Goal: Information Seeking & Learning: Learn about a topic

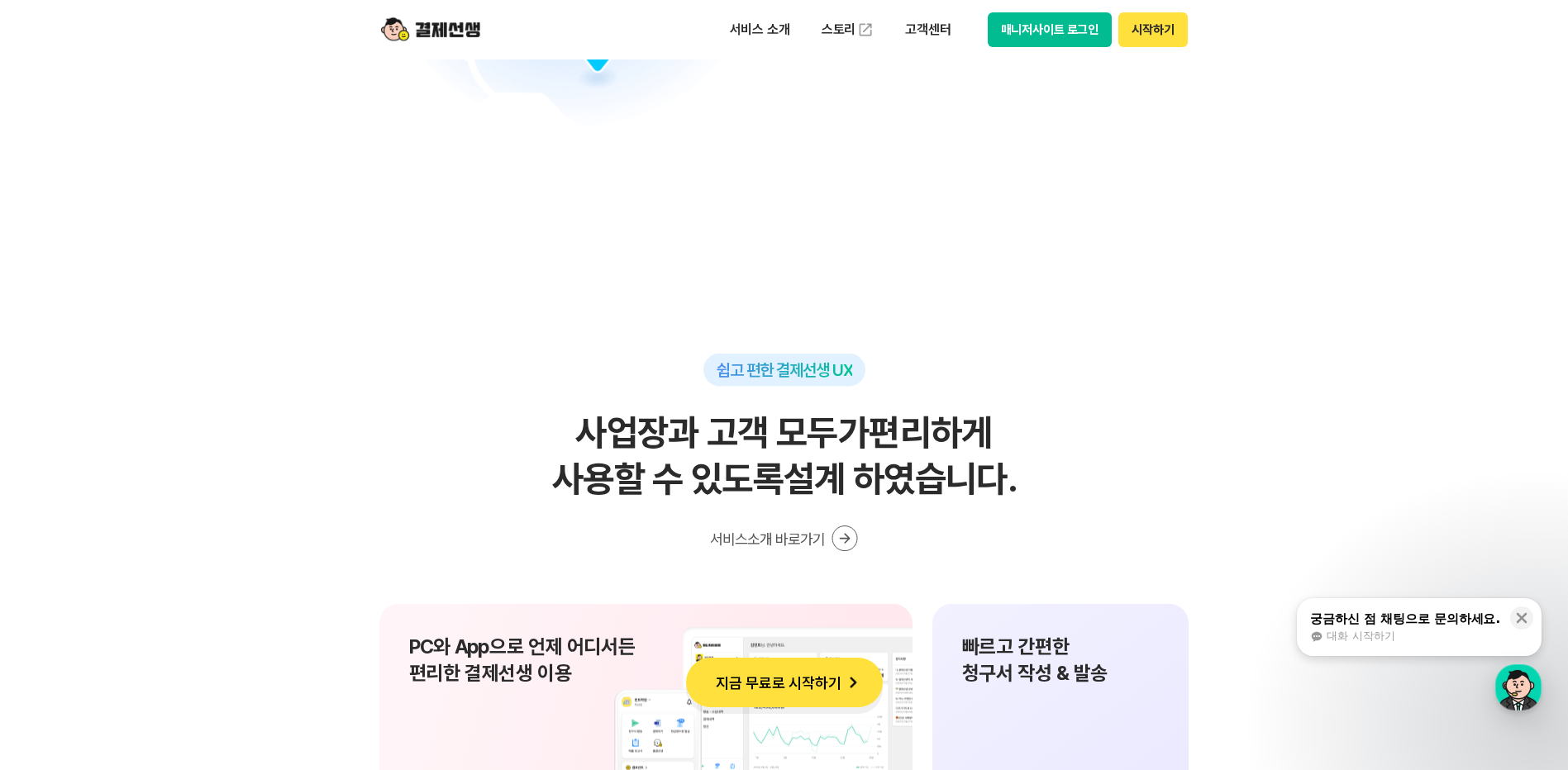
scroll to position [10574, 0]
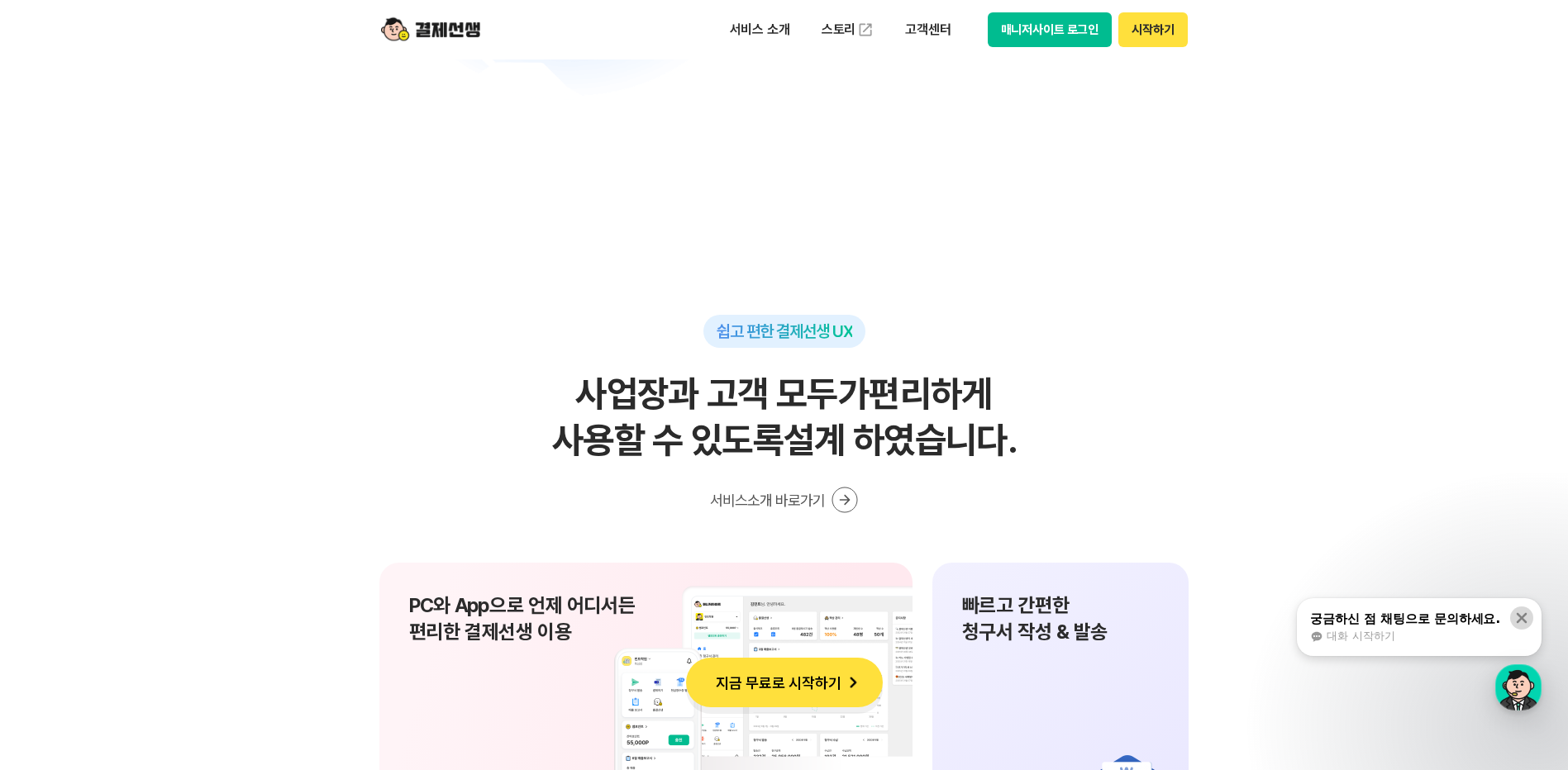
click at [1521, 618] on icon at bounding box center [1522, 618] width 11 height 11
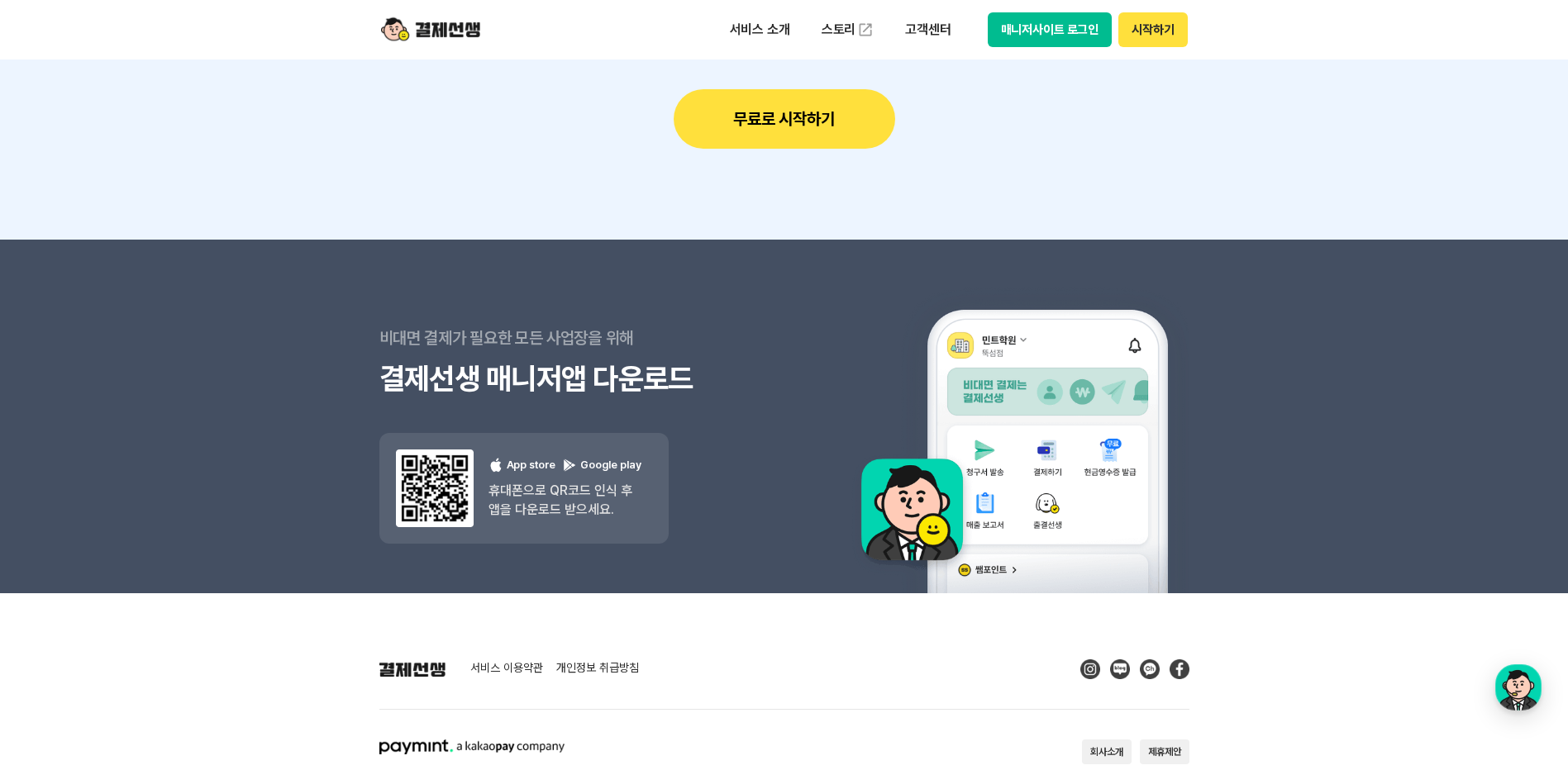
scroll to position [14783, 0]
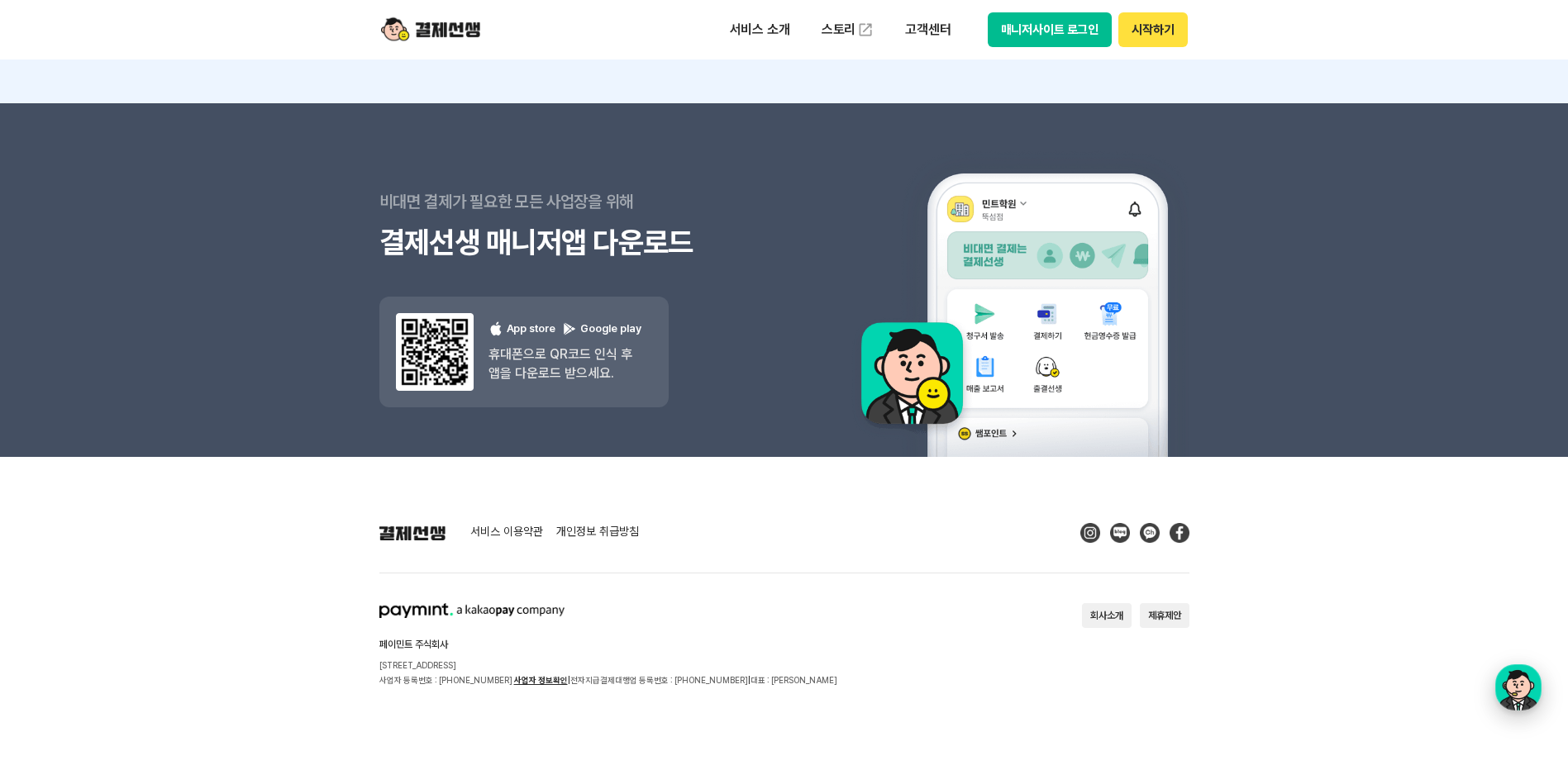
click at [1507, 696] on div "button" at bounding box center [1518, 687] width 46 height 46
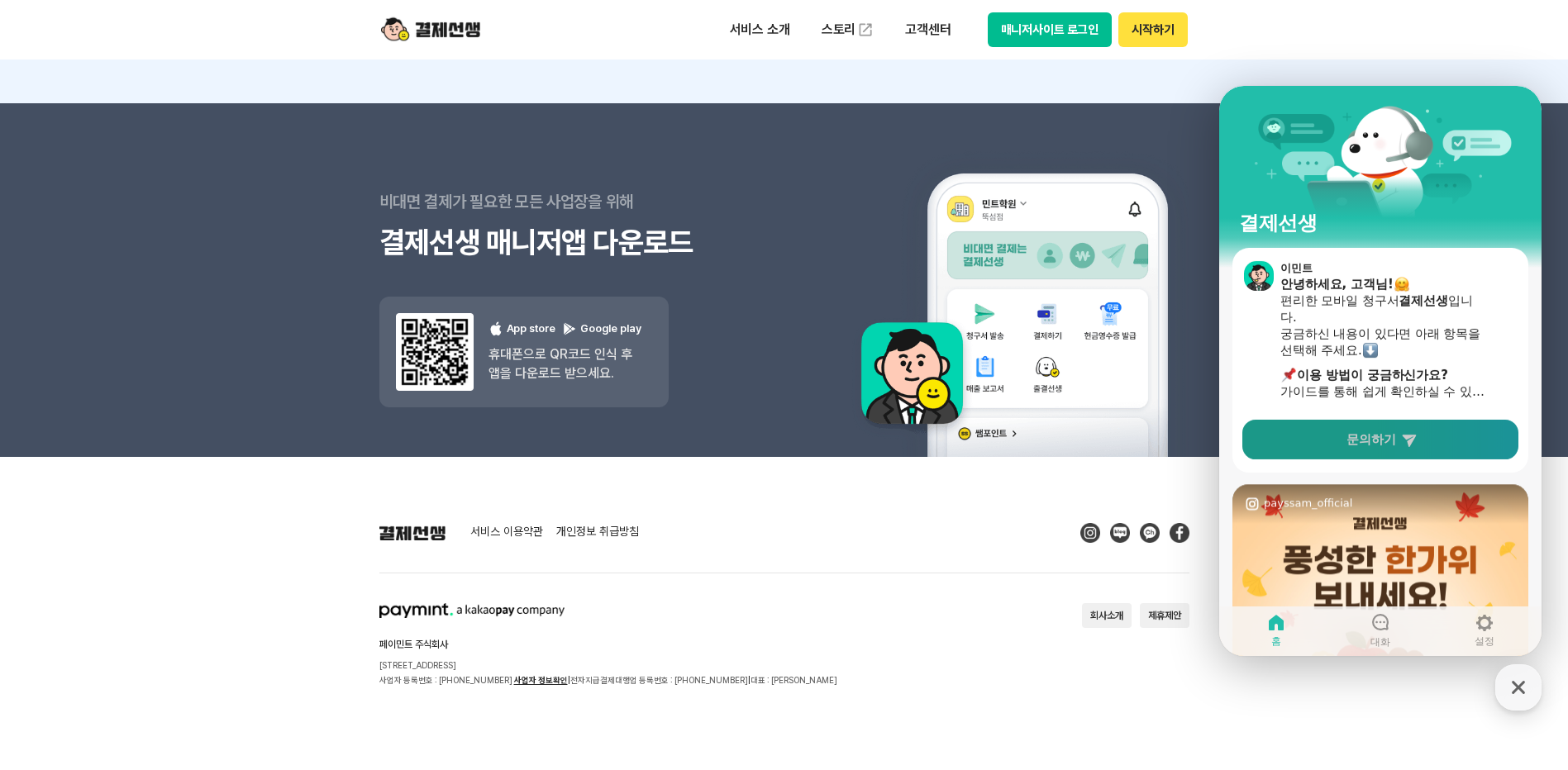
click at [1368, 448] on link "문의하기" at bounding box center [1380, 439] width 276 height 40
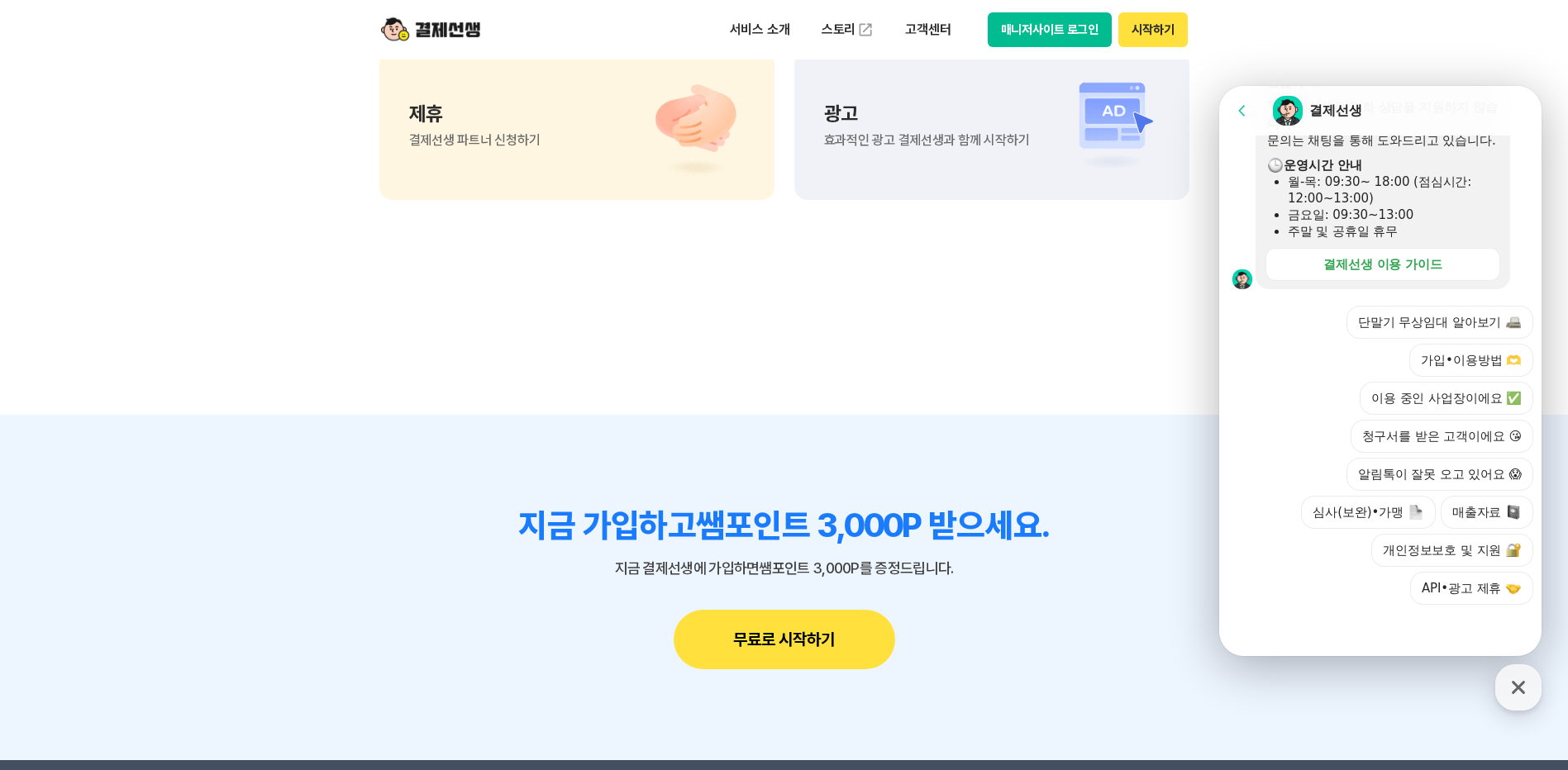
scroll to position [13957, 0]
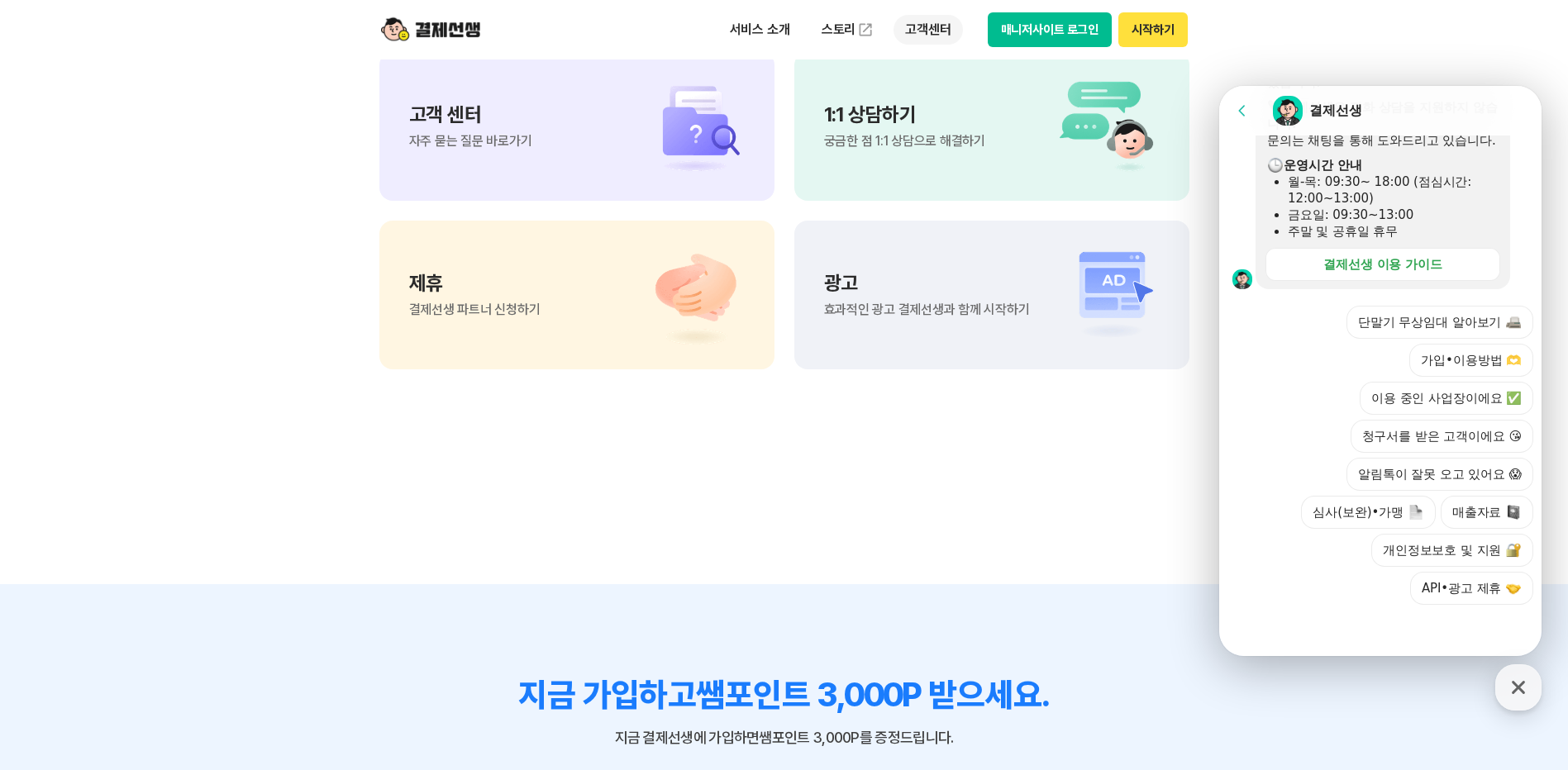
click at [924, 31] on p "고객센터" at bounding box center [927, 30] width 69 height 30
click at [468, 143] on span "자주 묻는 질문 바로가기" at bounding box center [470, 141] width 124 height 13
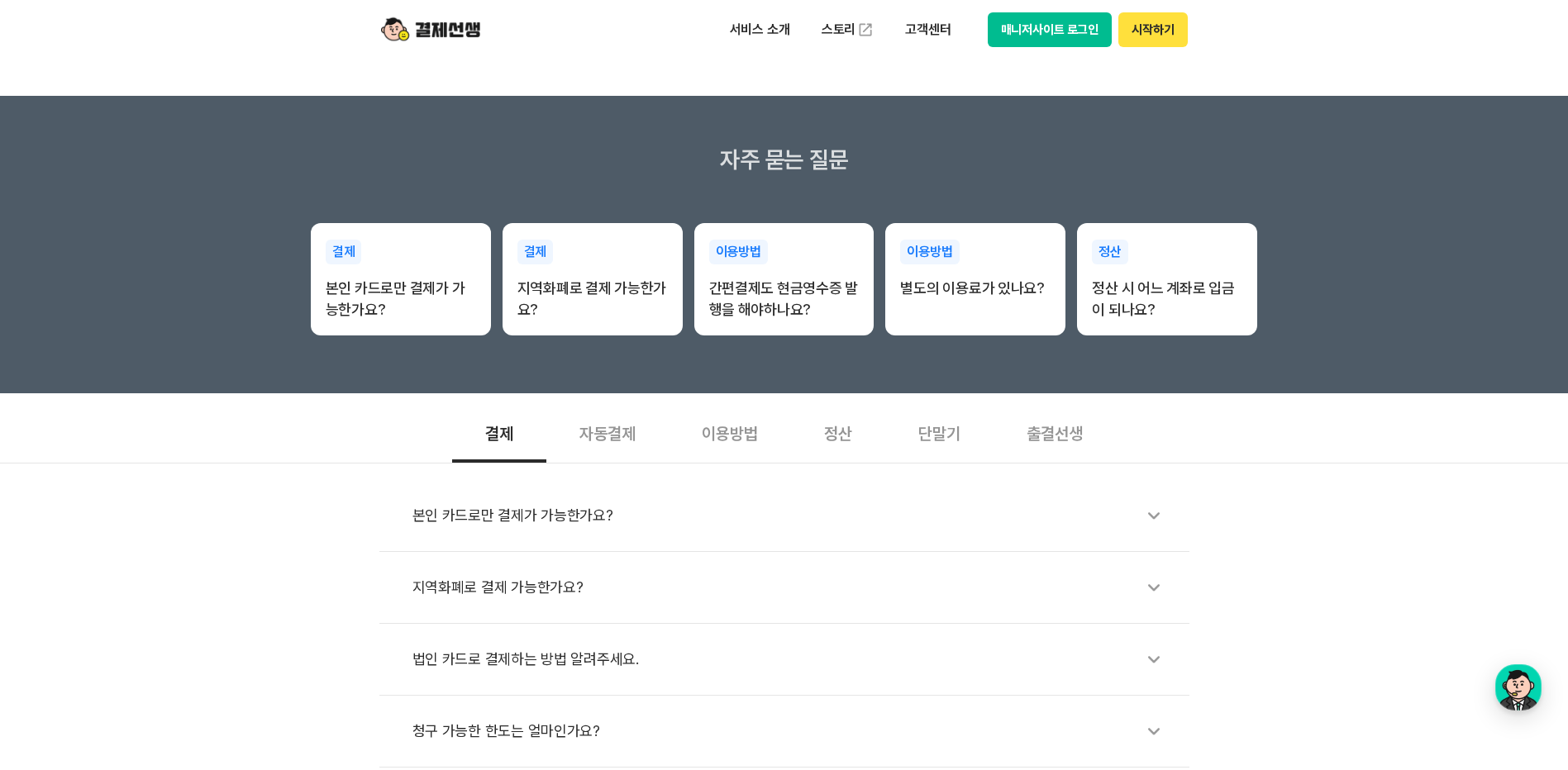
scroll to position [248, 0]
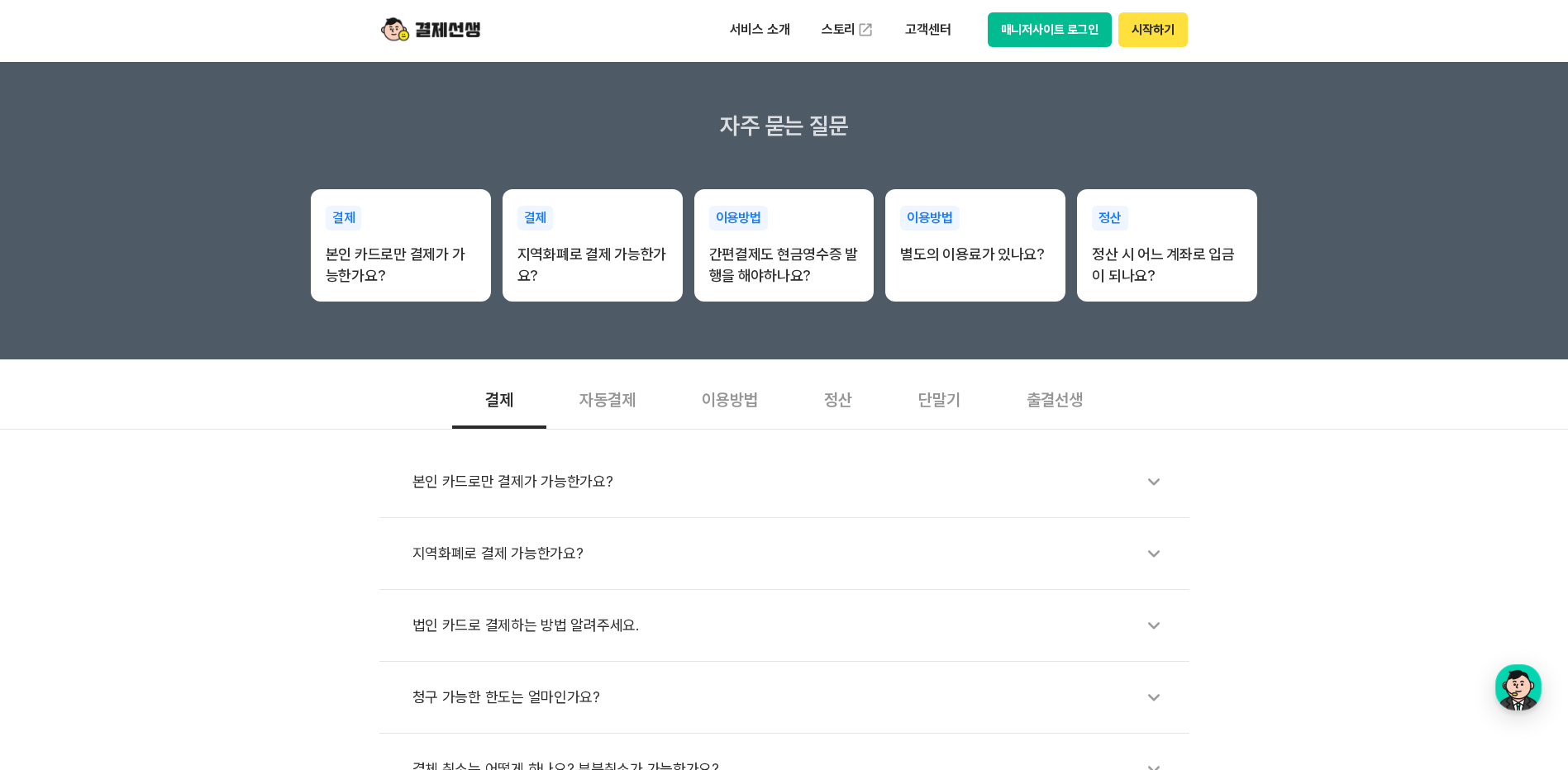
click at [512, 556] on div "지역화폐로 결제 가능한가요?" at bounding box center [792, 554] width 760 height 38
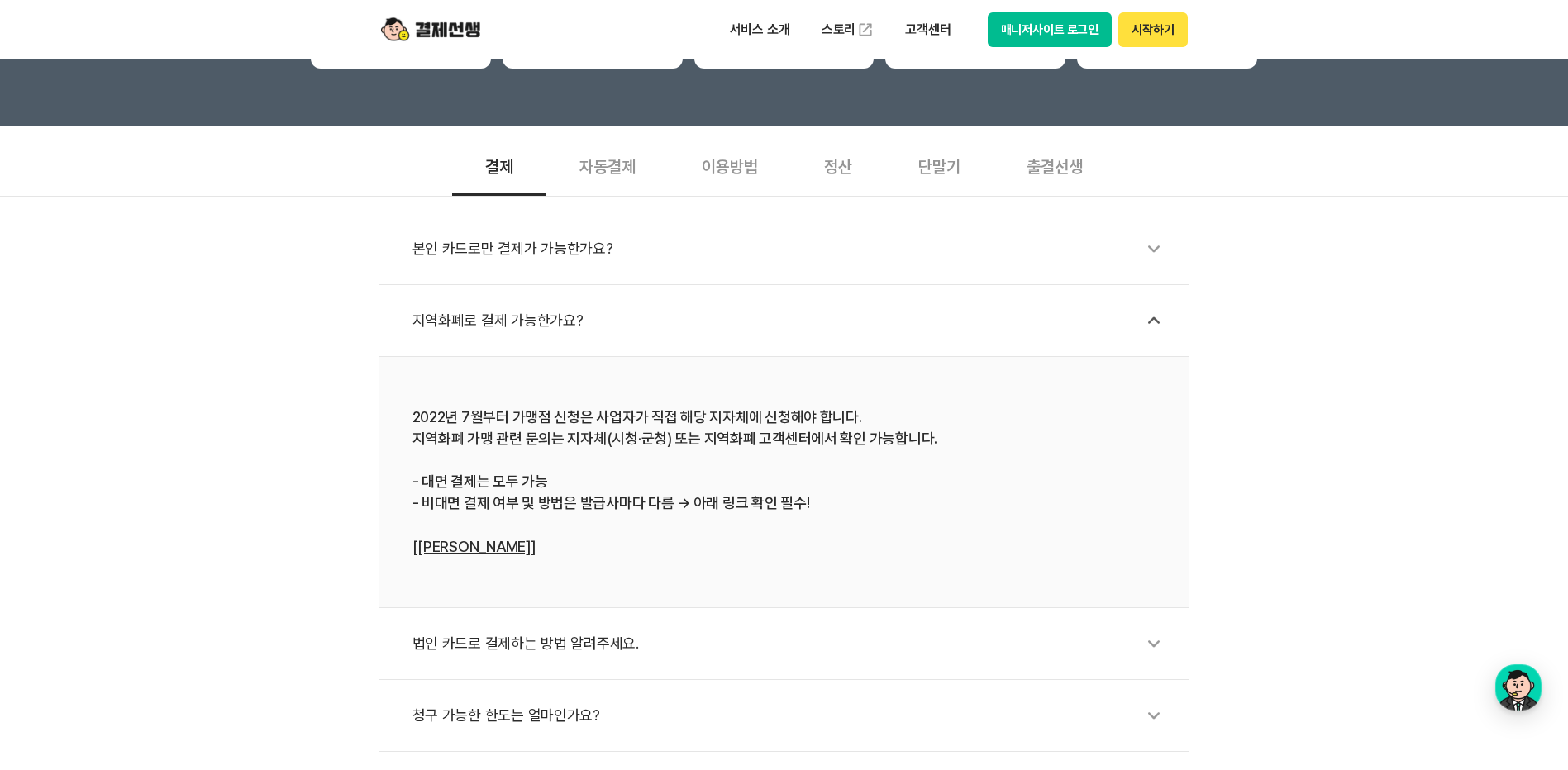
scroll to position [579, 0]
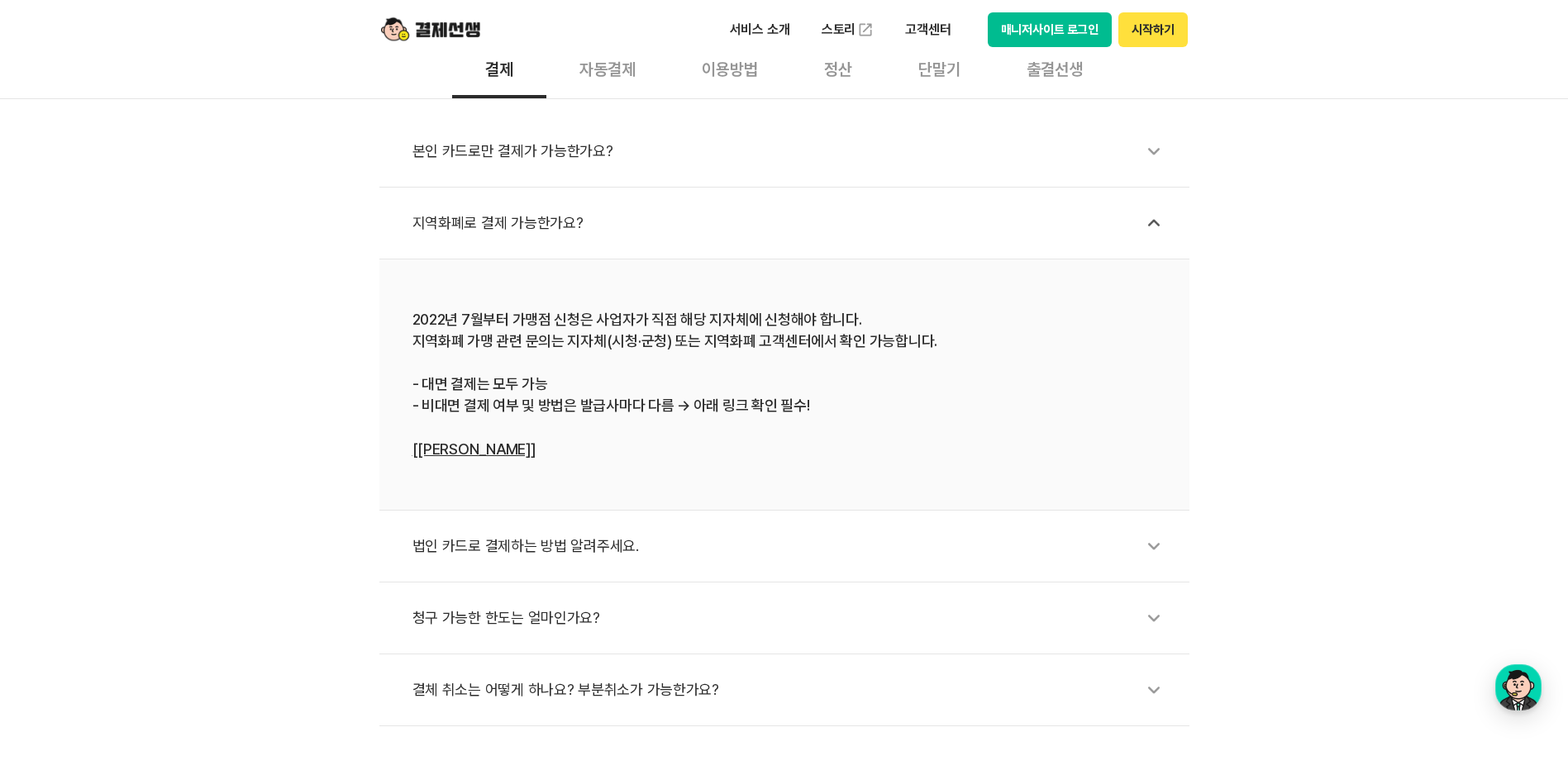
click at [476, 451] on link "[자세히 알아보기]" at bounding box center [473, 448] width 124 height 17
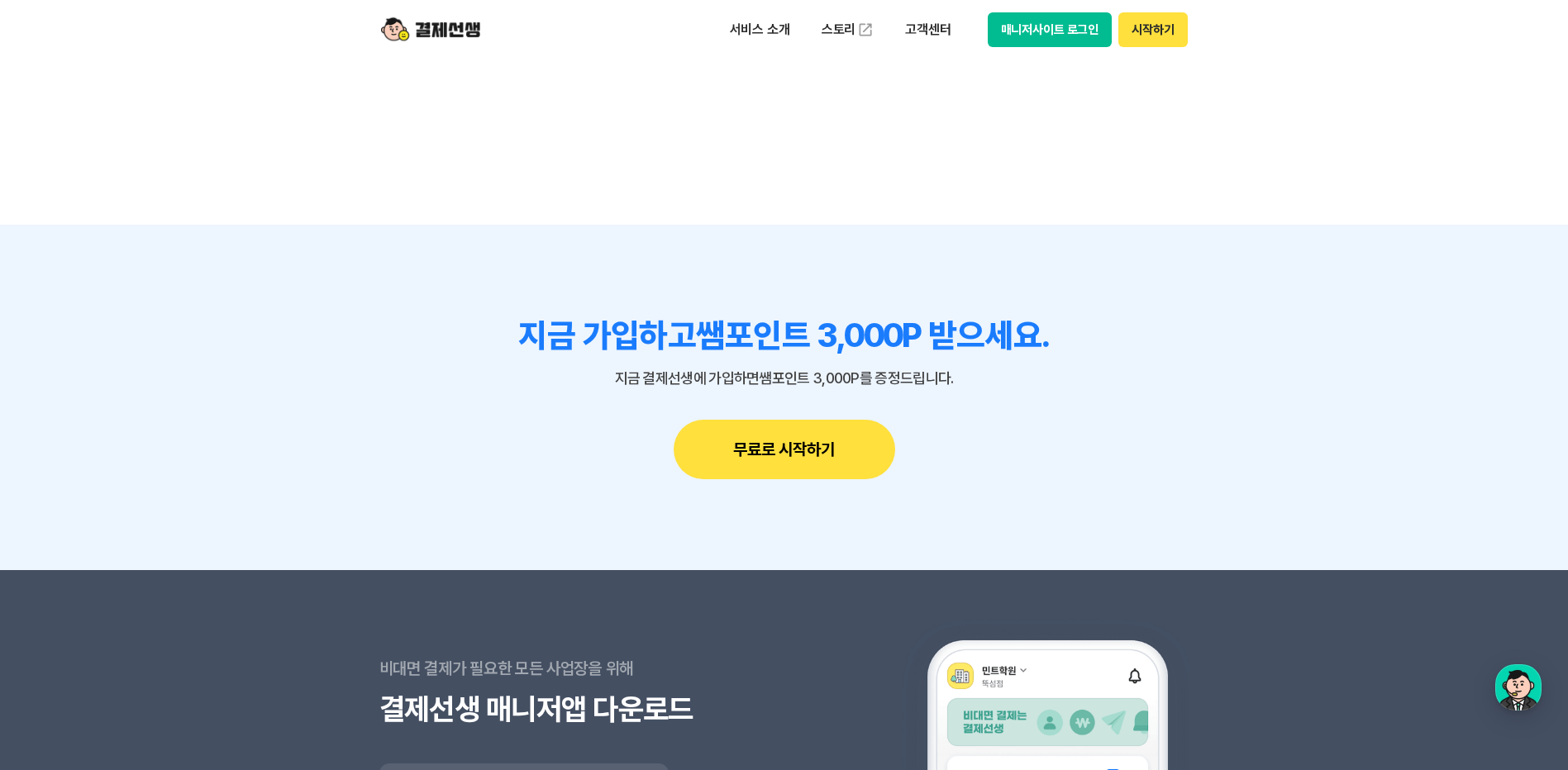
scroll to position [2382, 0]
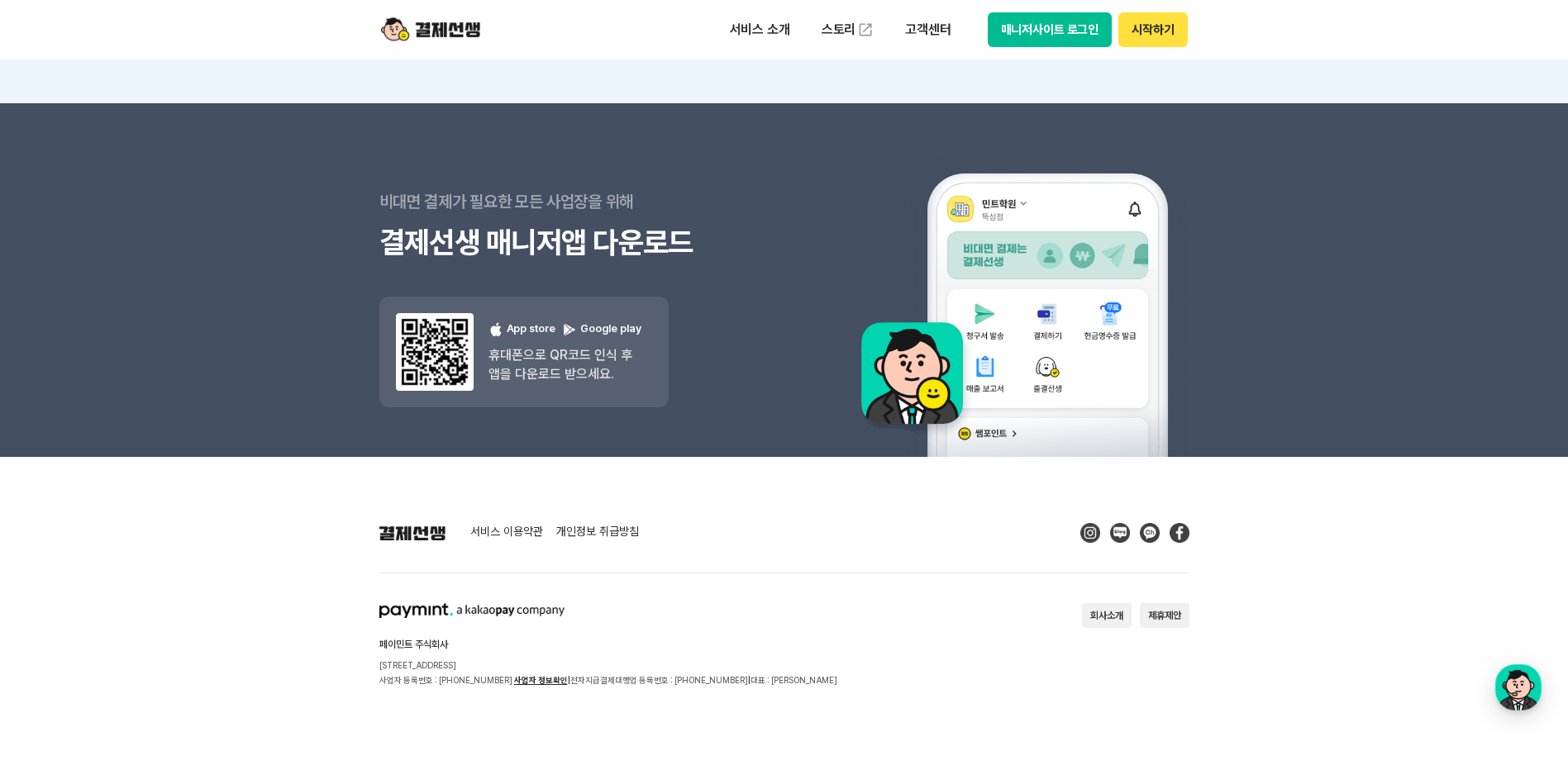
click at [1106, 620] on button "회사소개" at bounding box center [1107, 616] width 50 height 25
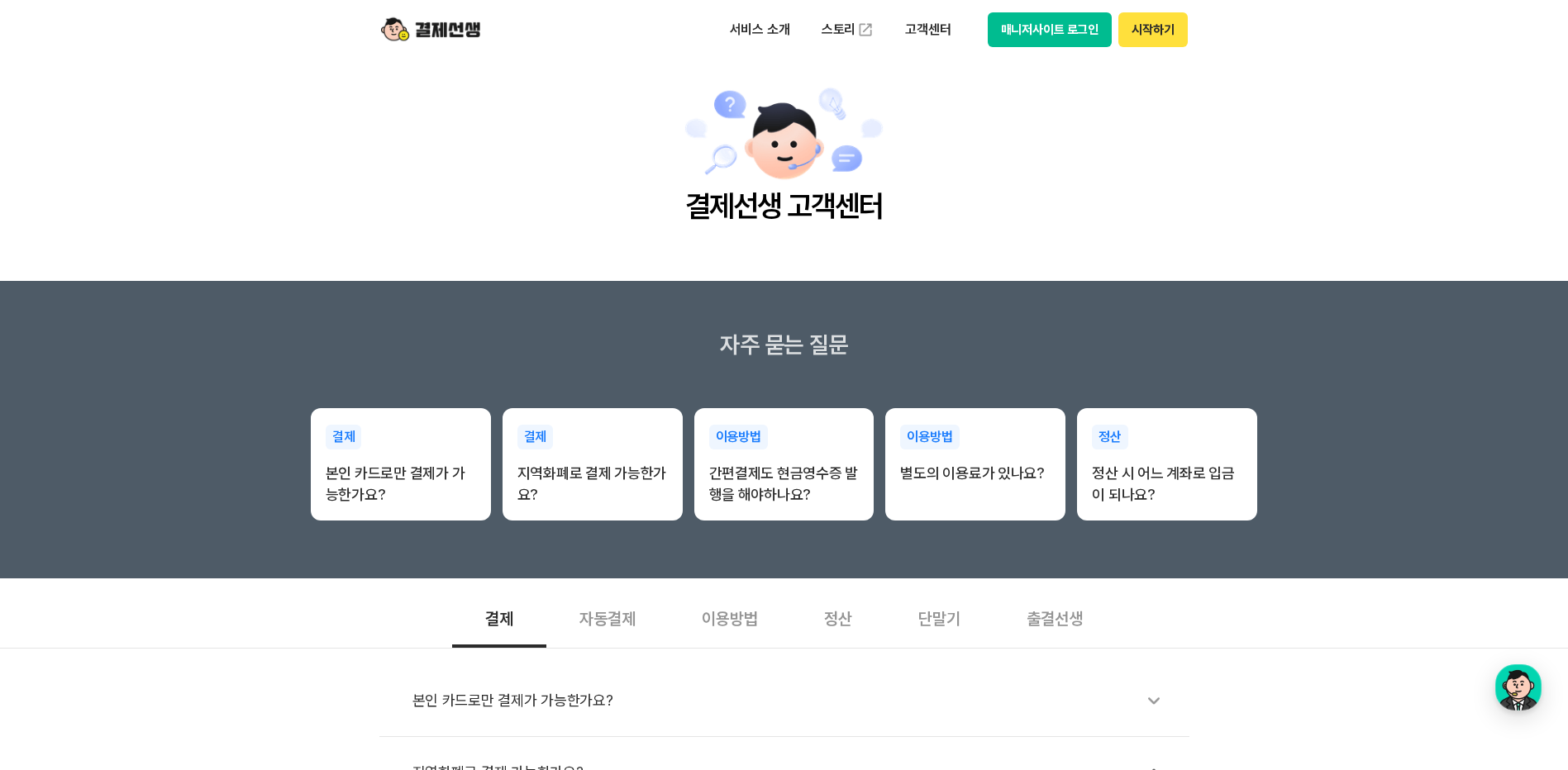
scroll to position [0, 0]
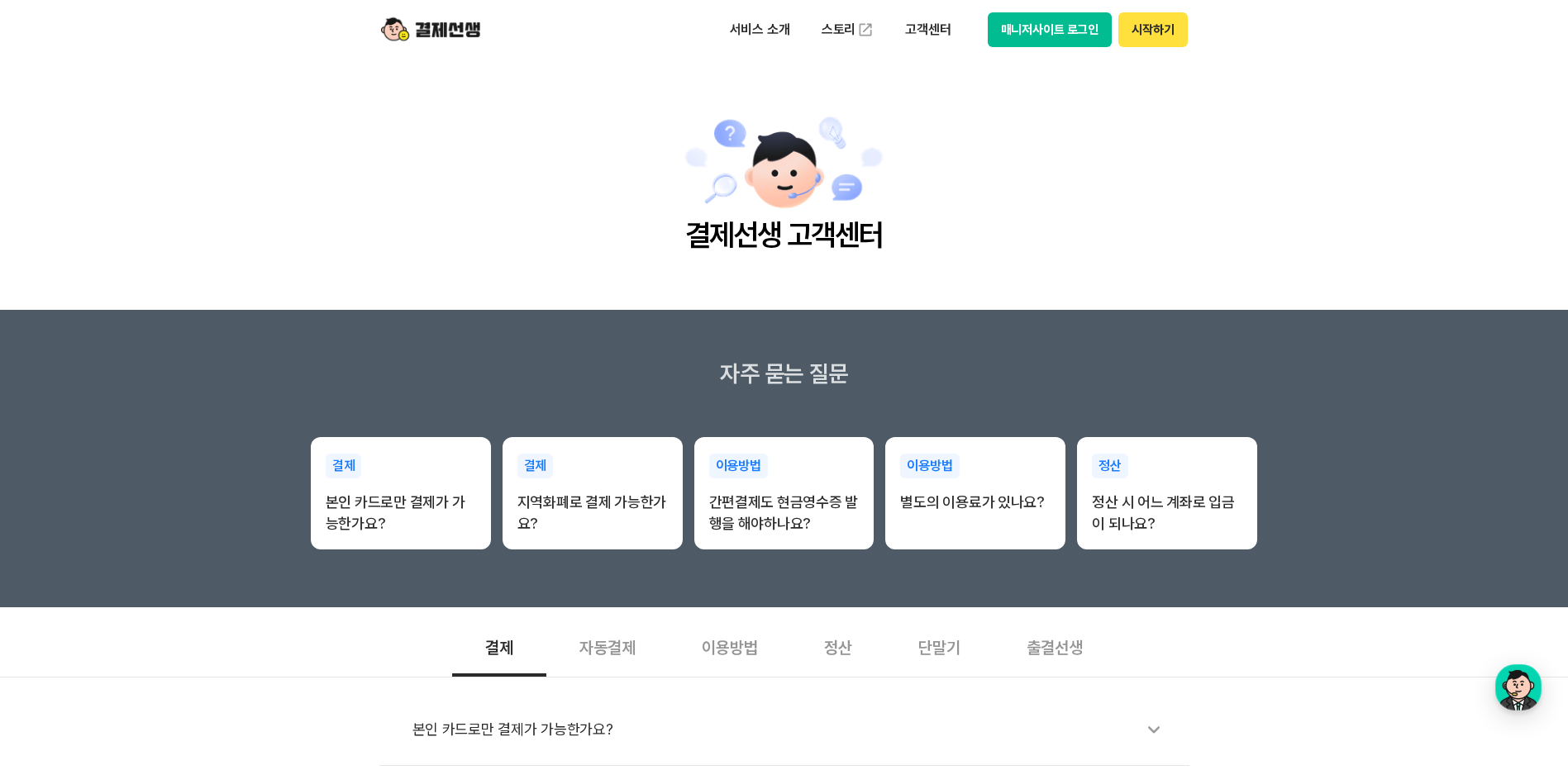
click at [448, 40] on img at bounding box center [430, 30] width 100 height 31
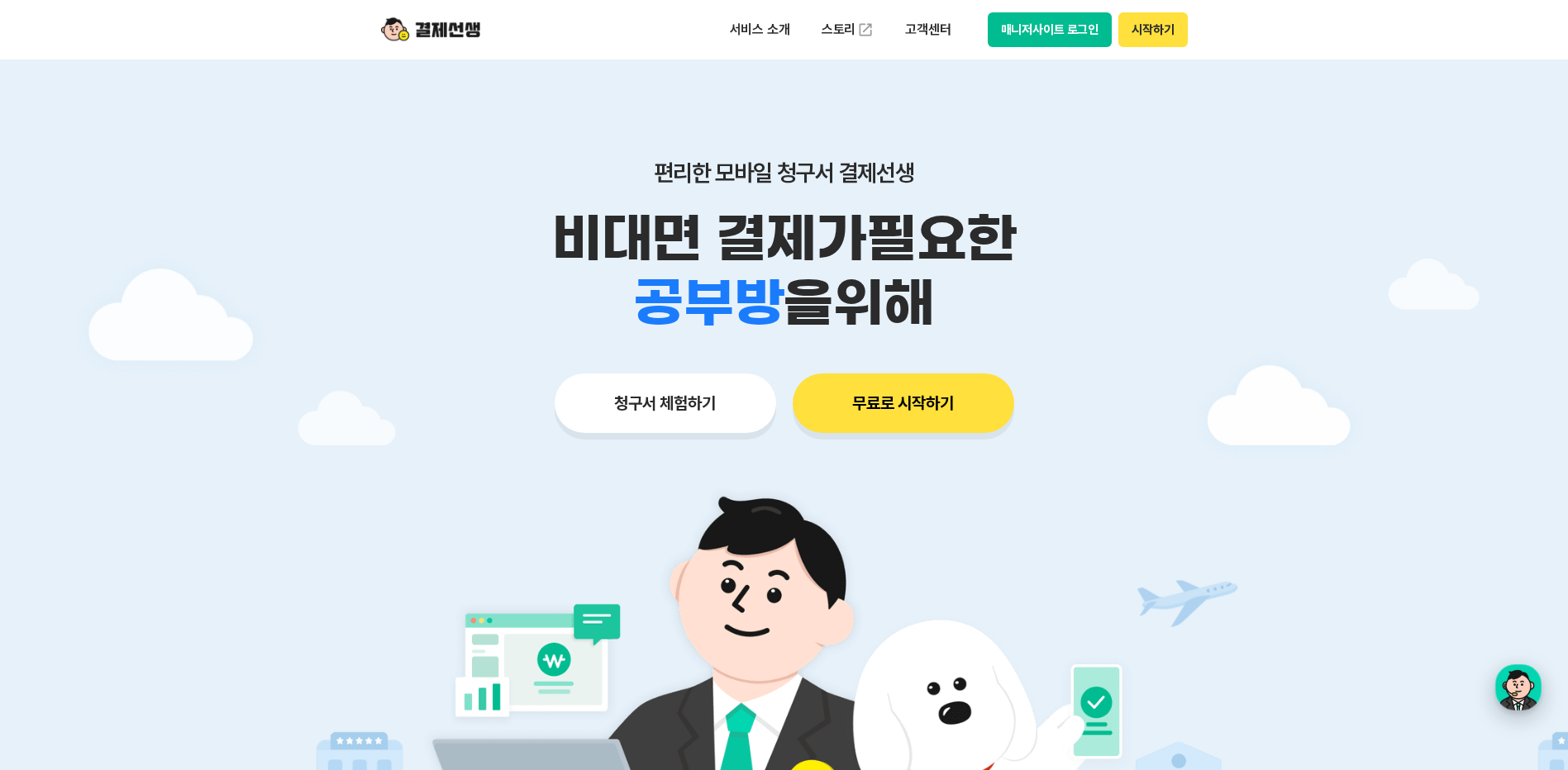
click at [1512, 690] on div "button" at bounding box center [1518, 687] width 46 height 46
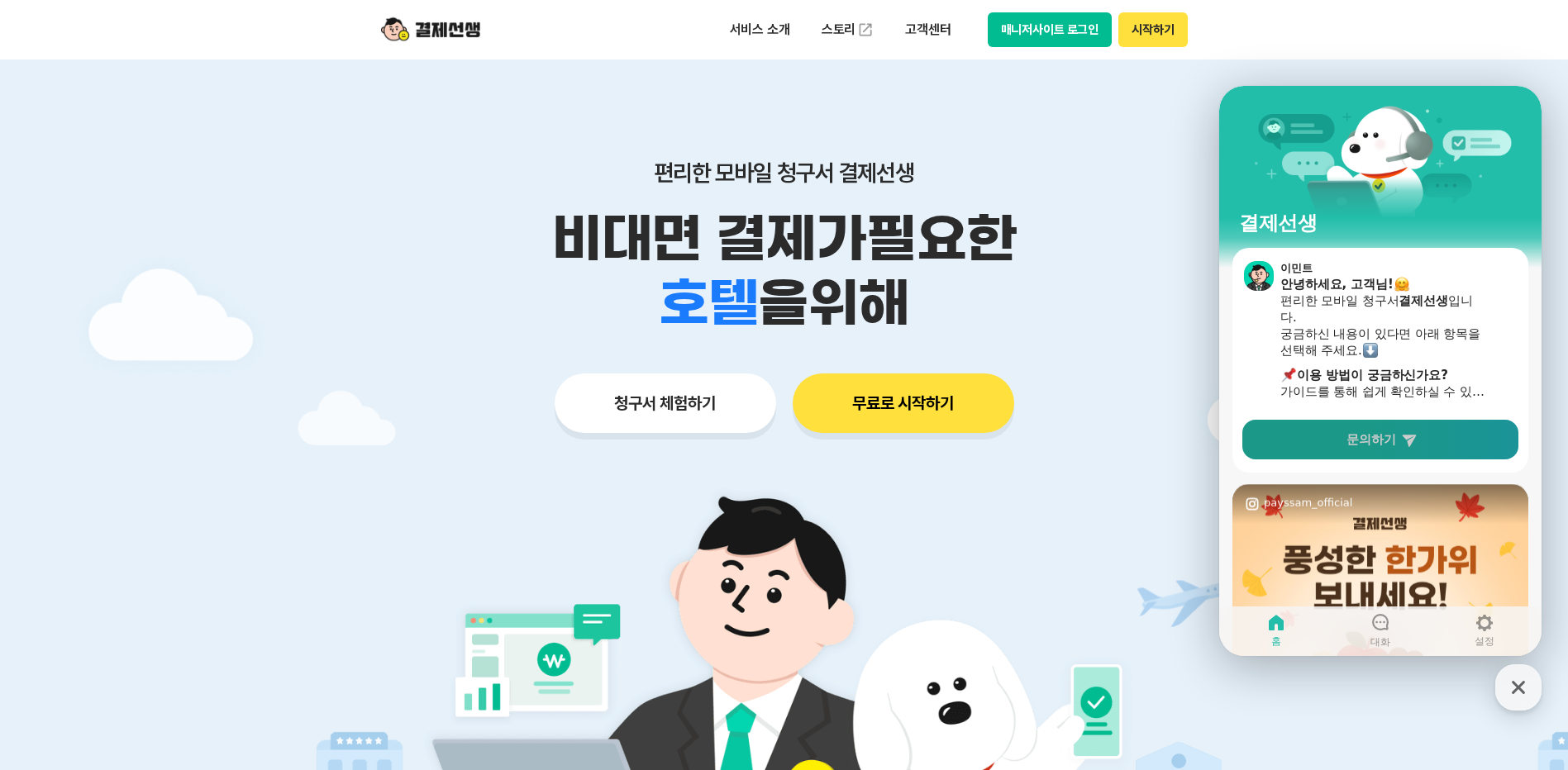
click at [1388, 447] on span "문의하기" at bounding box center [1371, 439] width 50 height 17
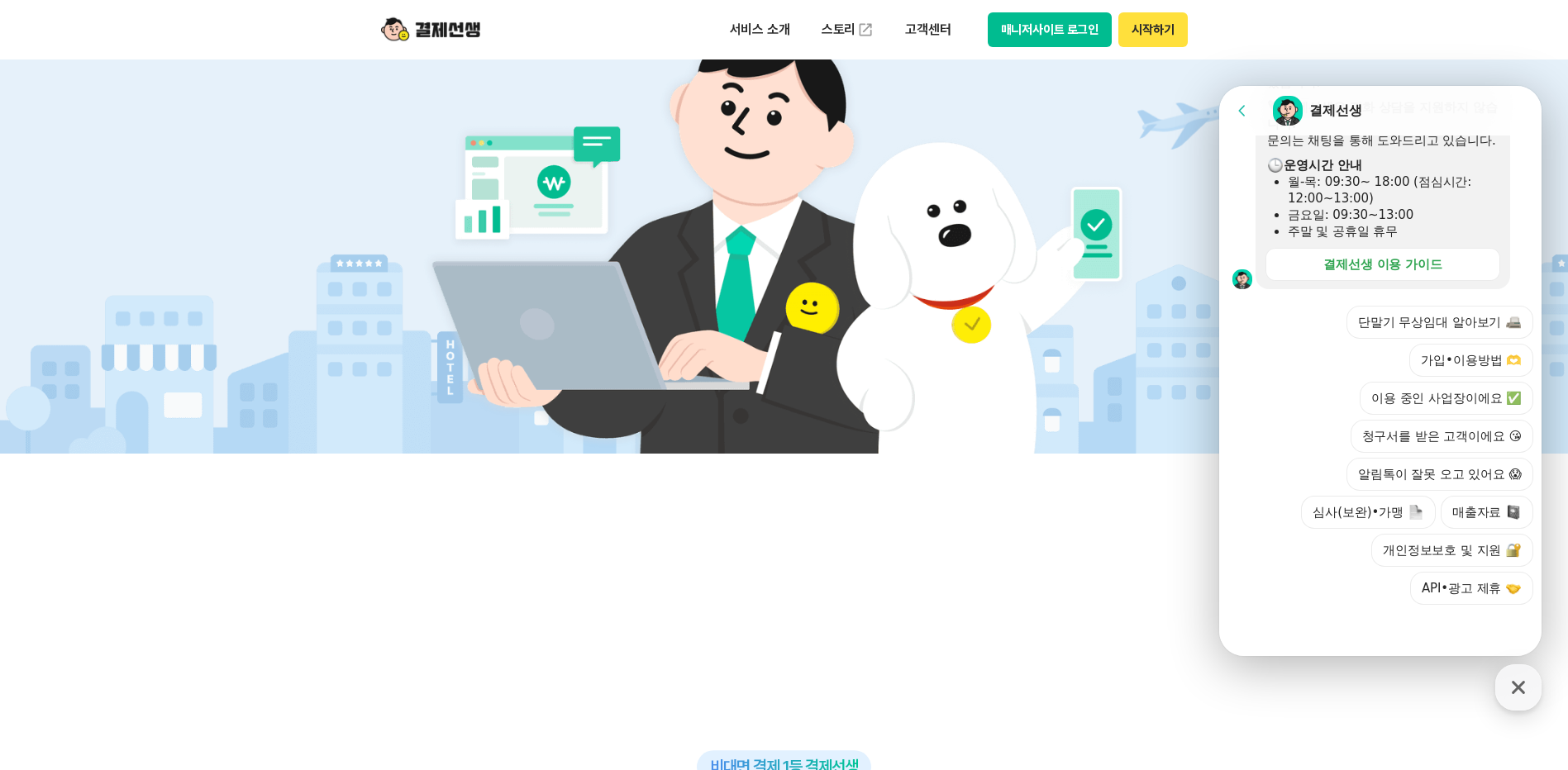
scroll to position [579, 0]
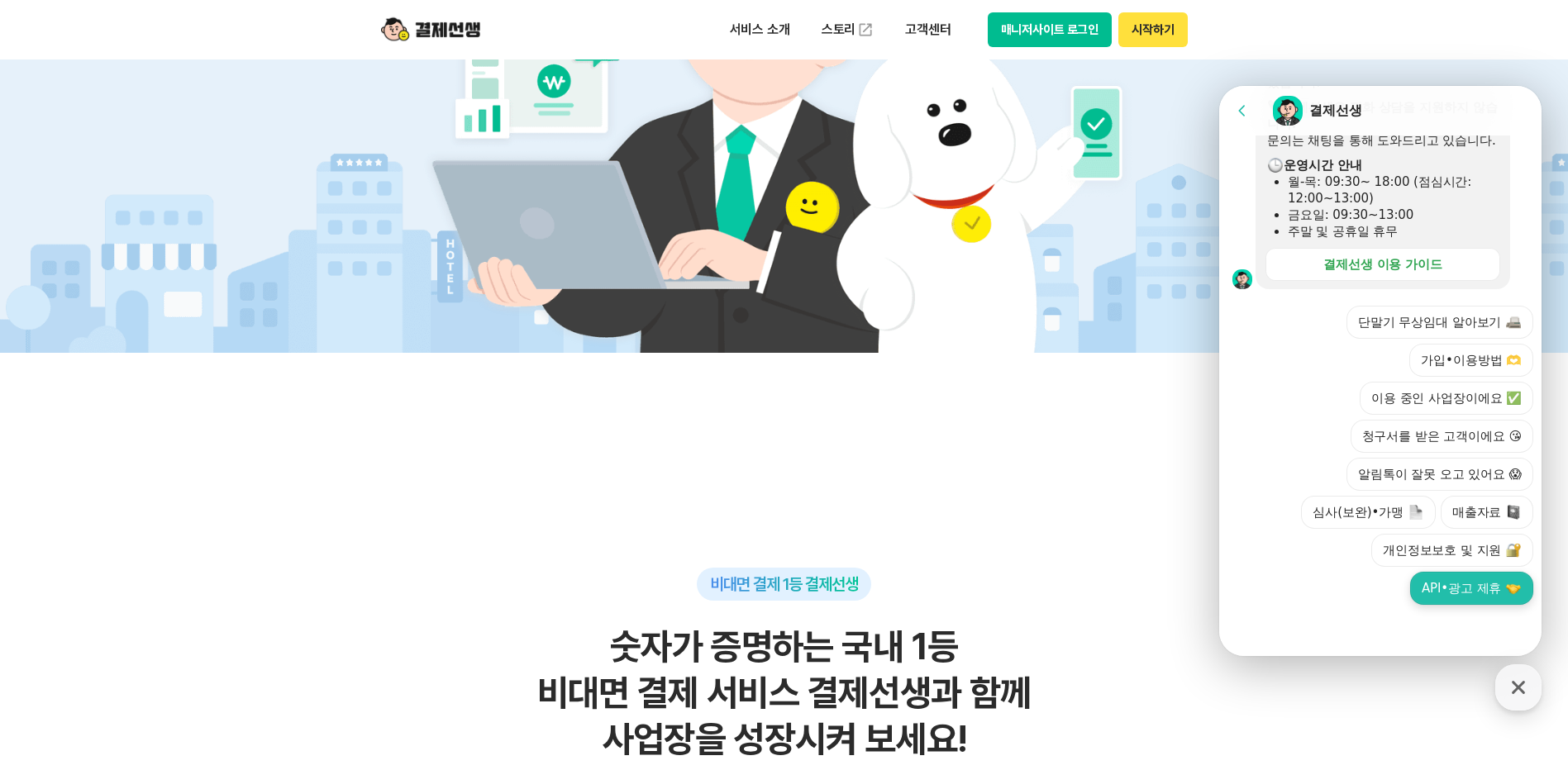
click at [1420, 588] on button "API•광고 제휴" at bounding box center [1471, 588] width 124 height 33
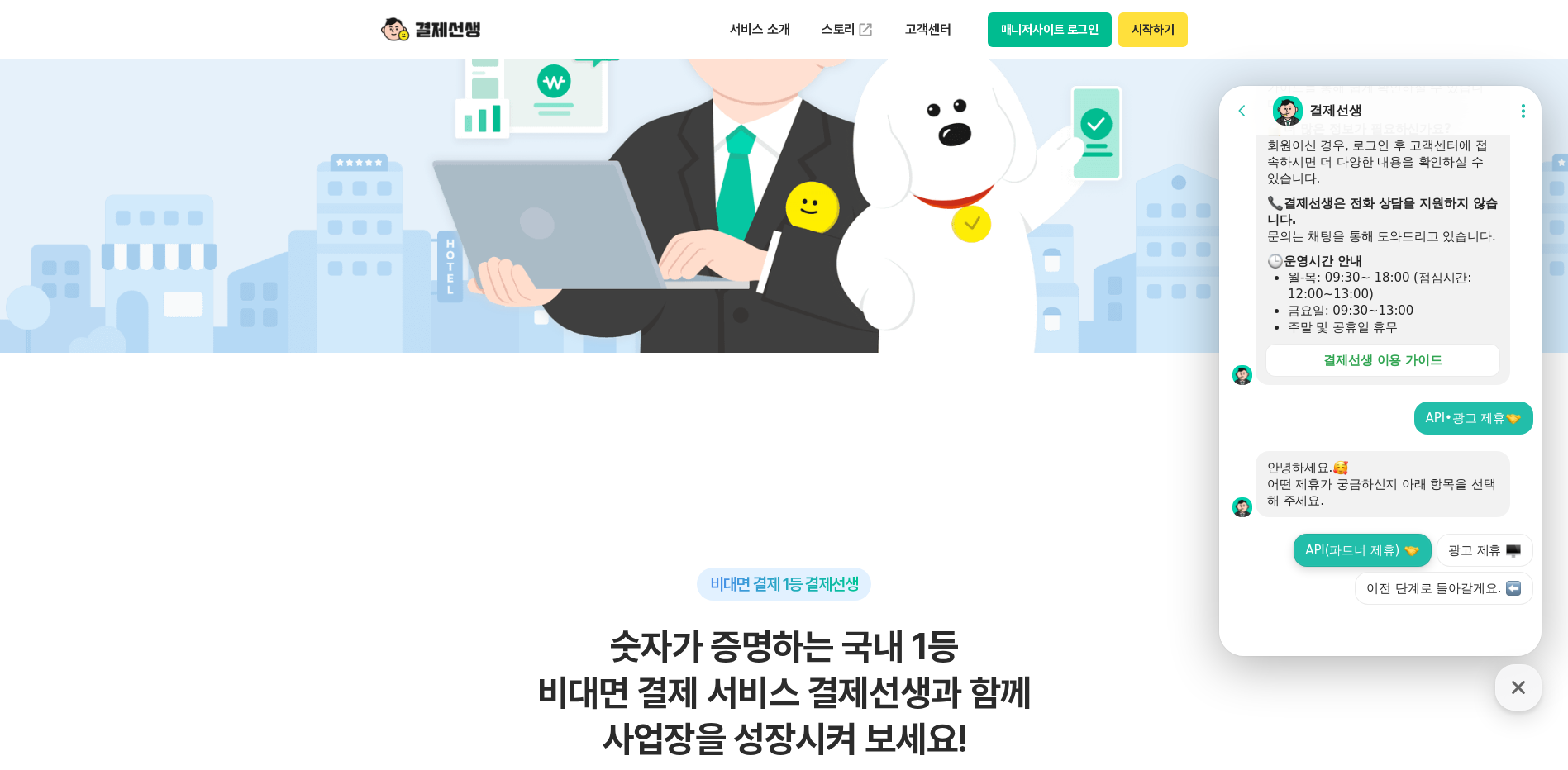
scroll to position [390, 0]
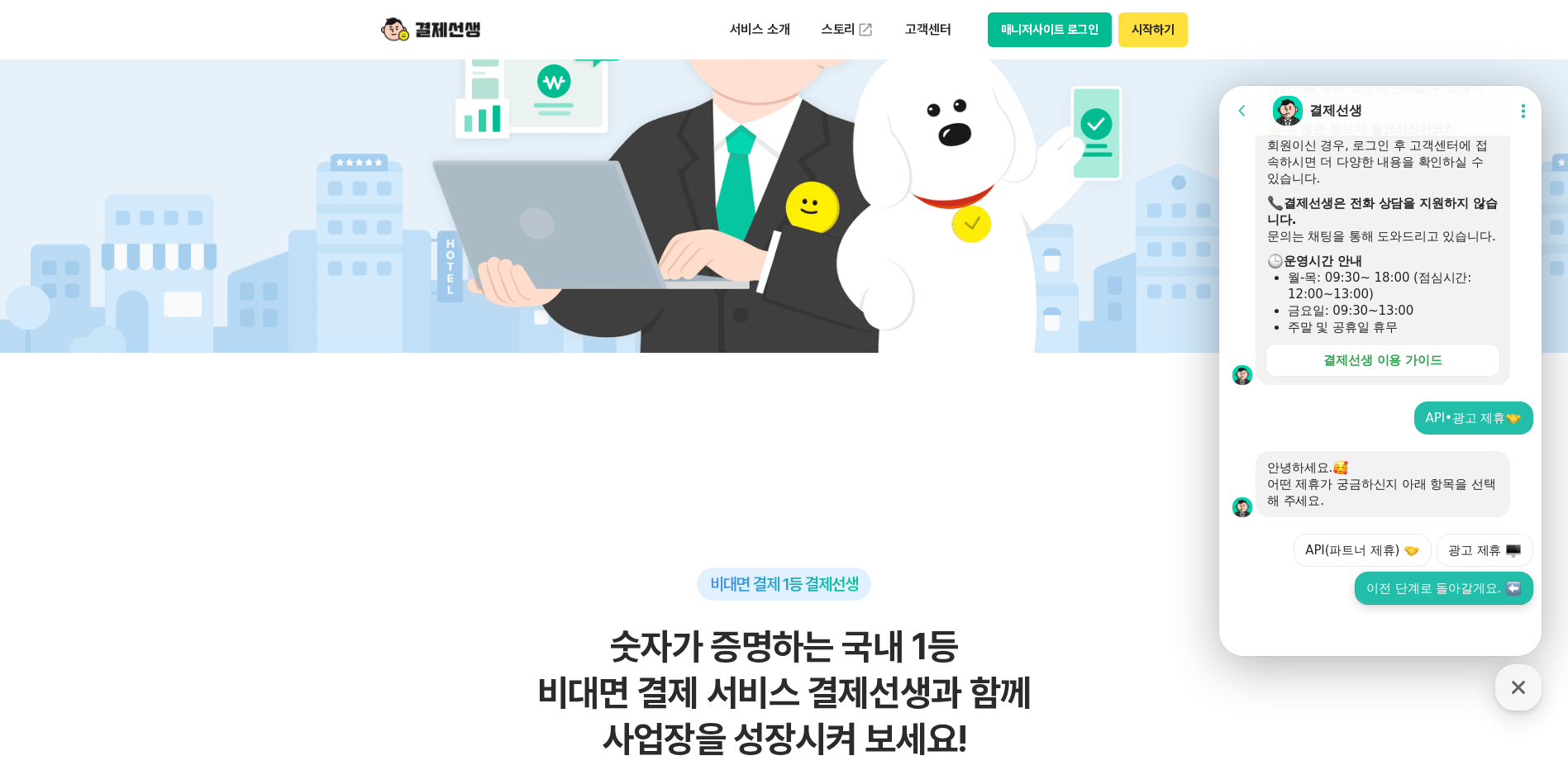
click at [1360, 588] on button "이전 단계로 돌아갈게요." at bounding box center [1444, 588] width 178 height 33
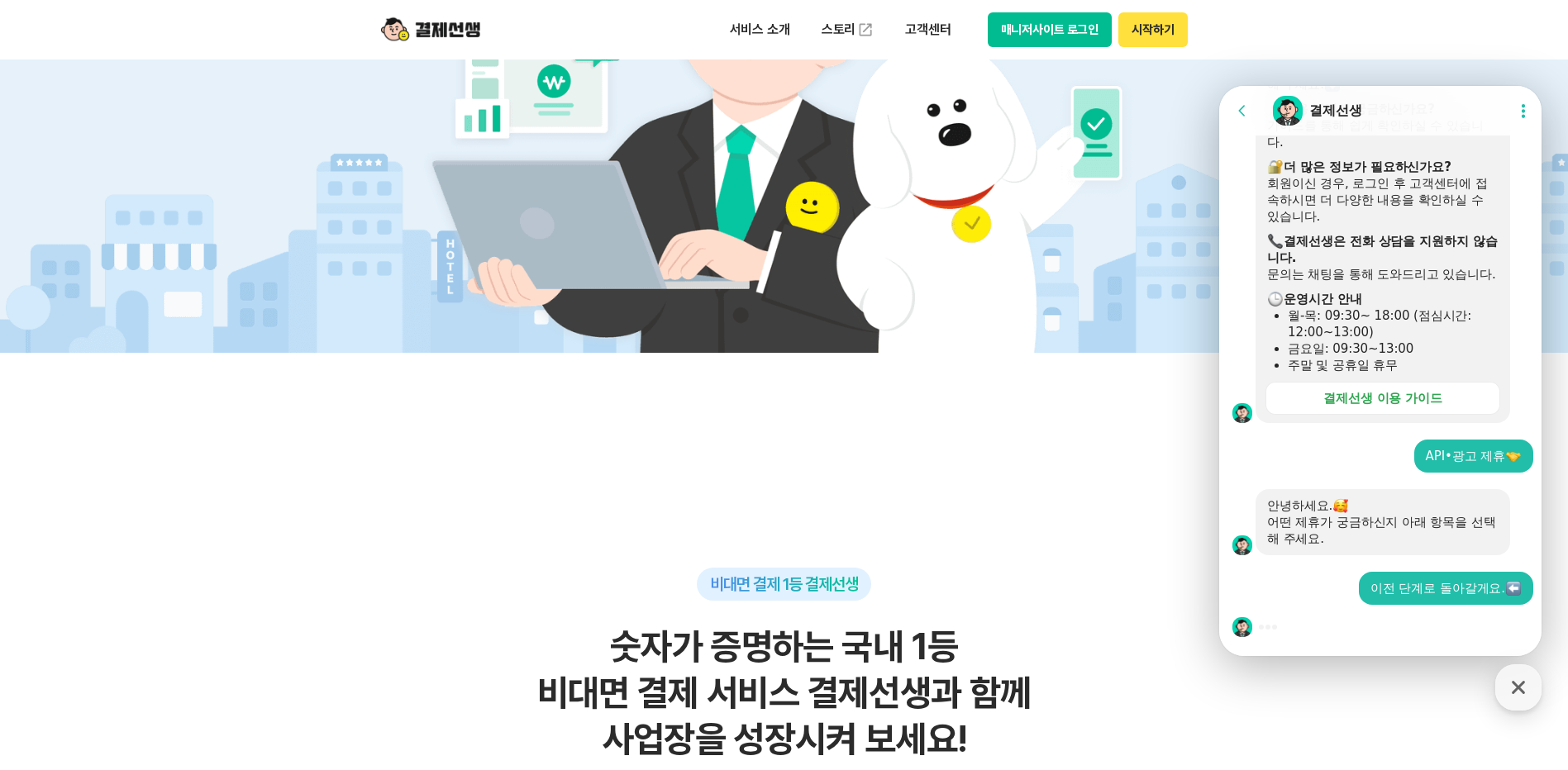
click at [1022, 20] on button "매니저사이트 로그인" at bounding box center [1050, 30] width 124 height 35
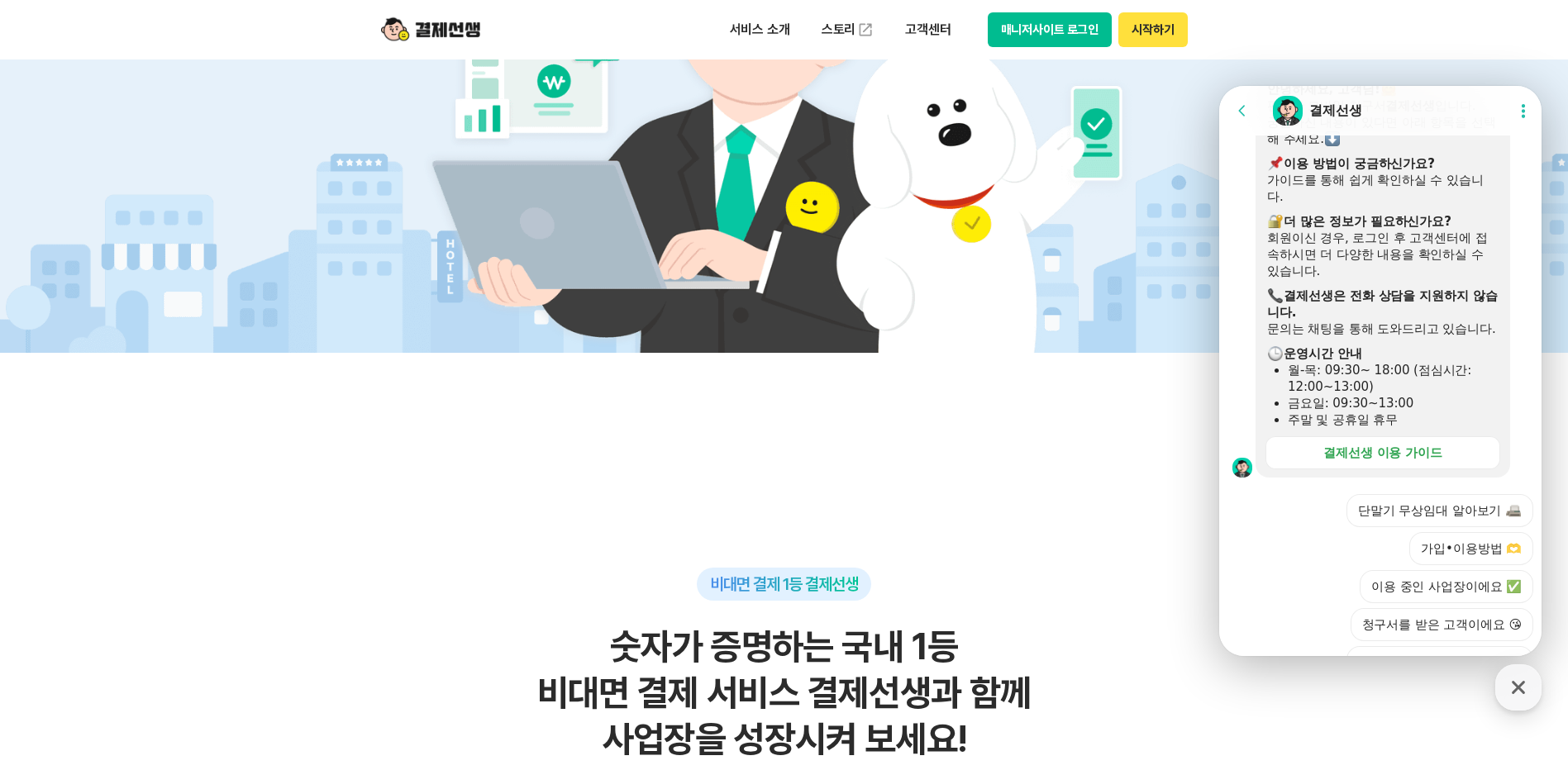
scroll to position [1106, 0]
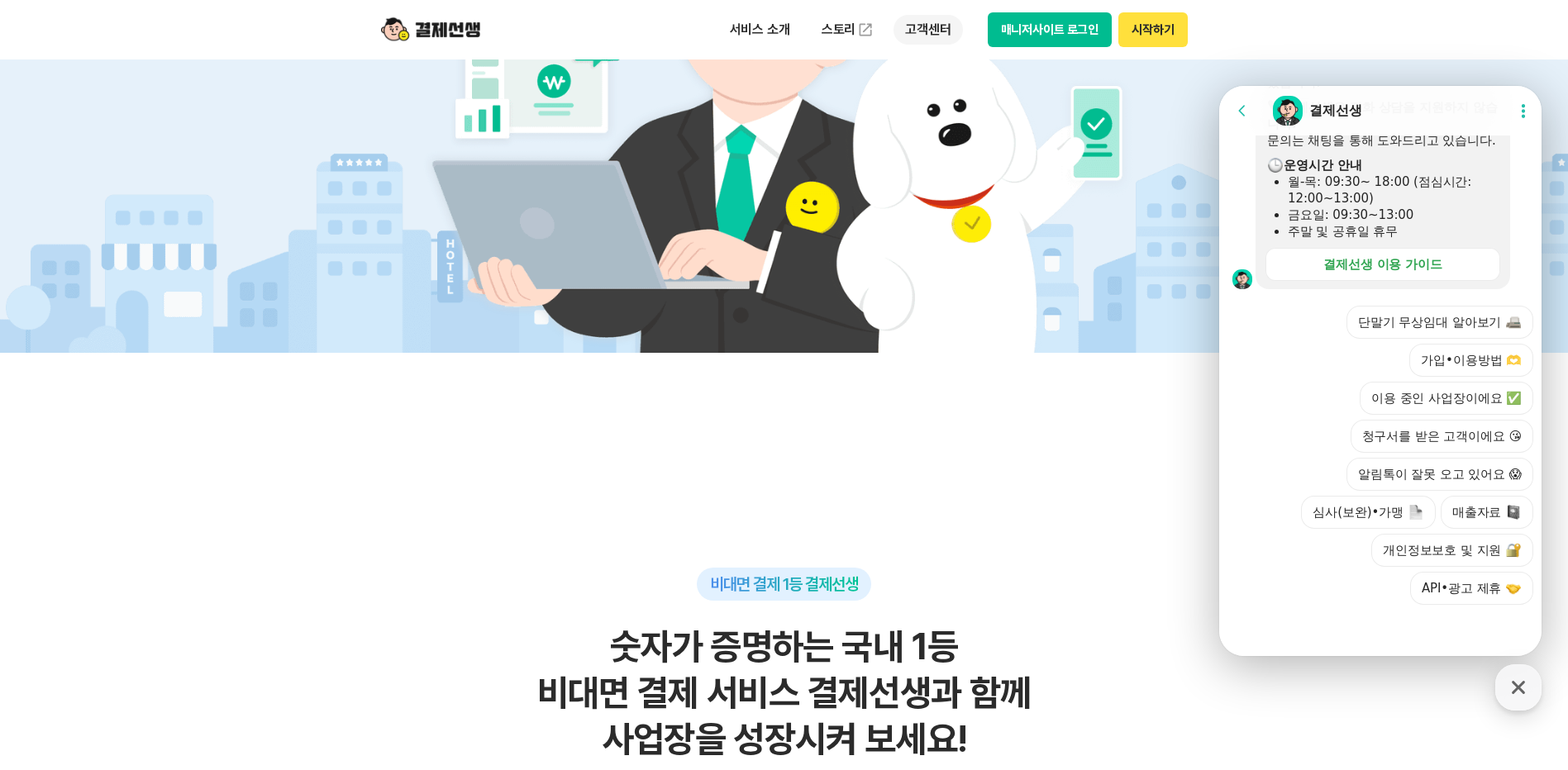
click at [928, 30] on p "고객센터" at bounding box center [927, 30] width 69 height 30
click at [928, 101] on link "자주 묻는 질문" at bounding box center [962, 98] width 138 height 33
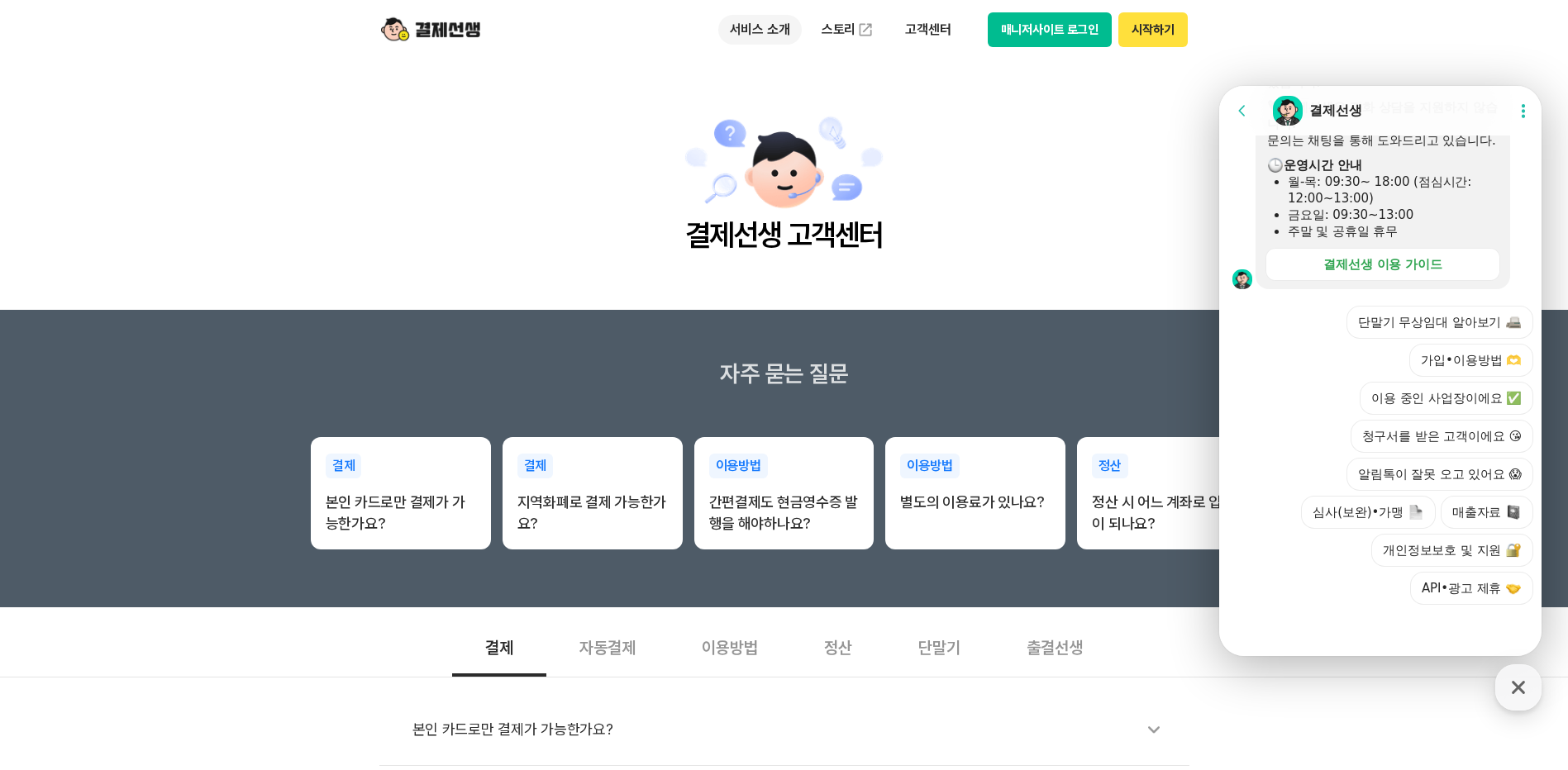
click at [781, 30] on p "서비스 소개" at bounding box center [760, 30] width 84 height 30
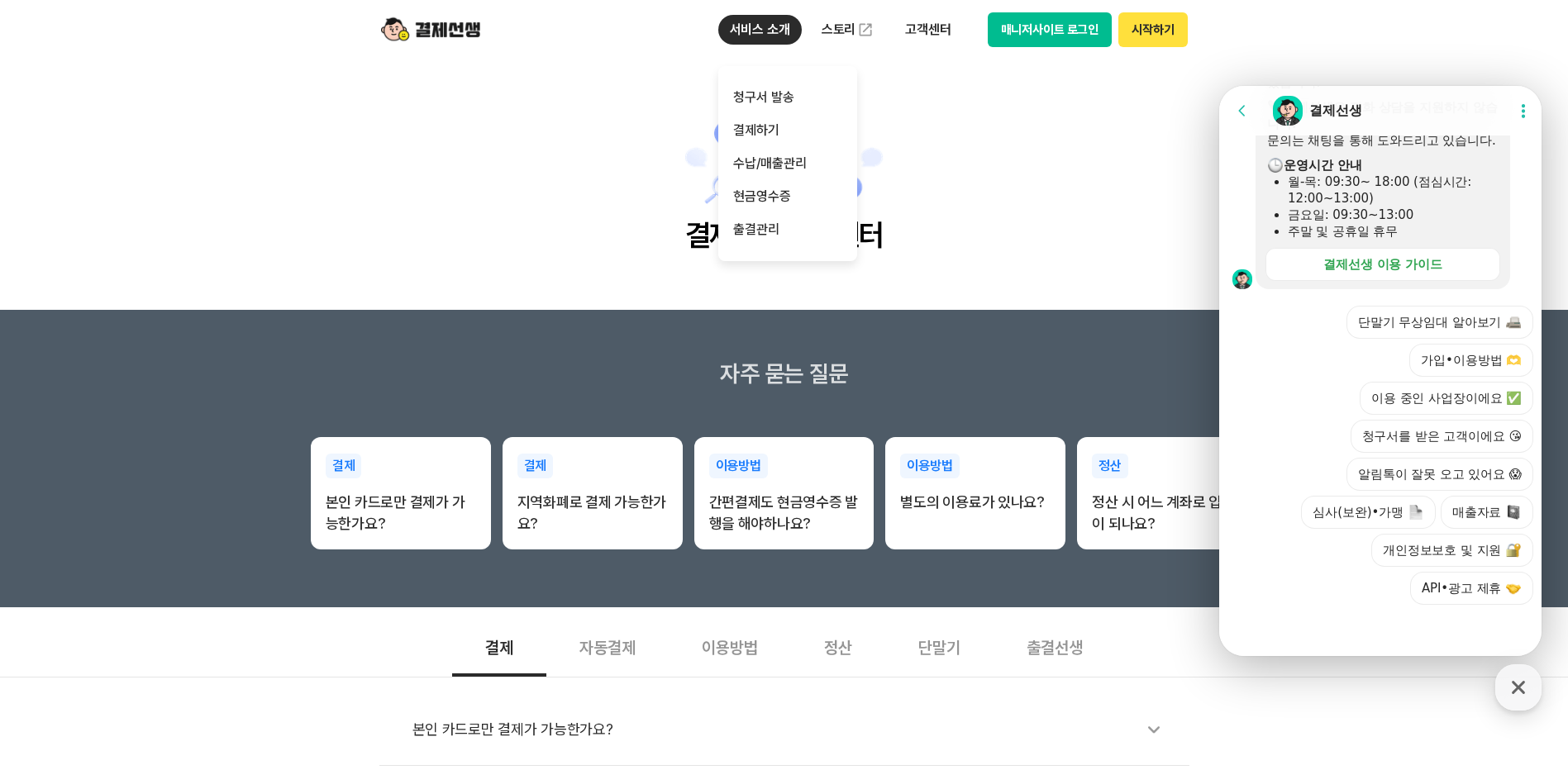
click at [750, 29] on p "서비스 소개" at bounding box center [760, 30] width 84 height 30
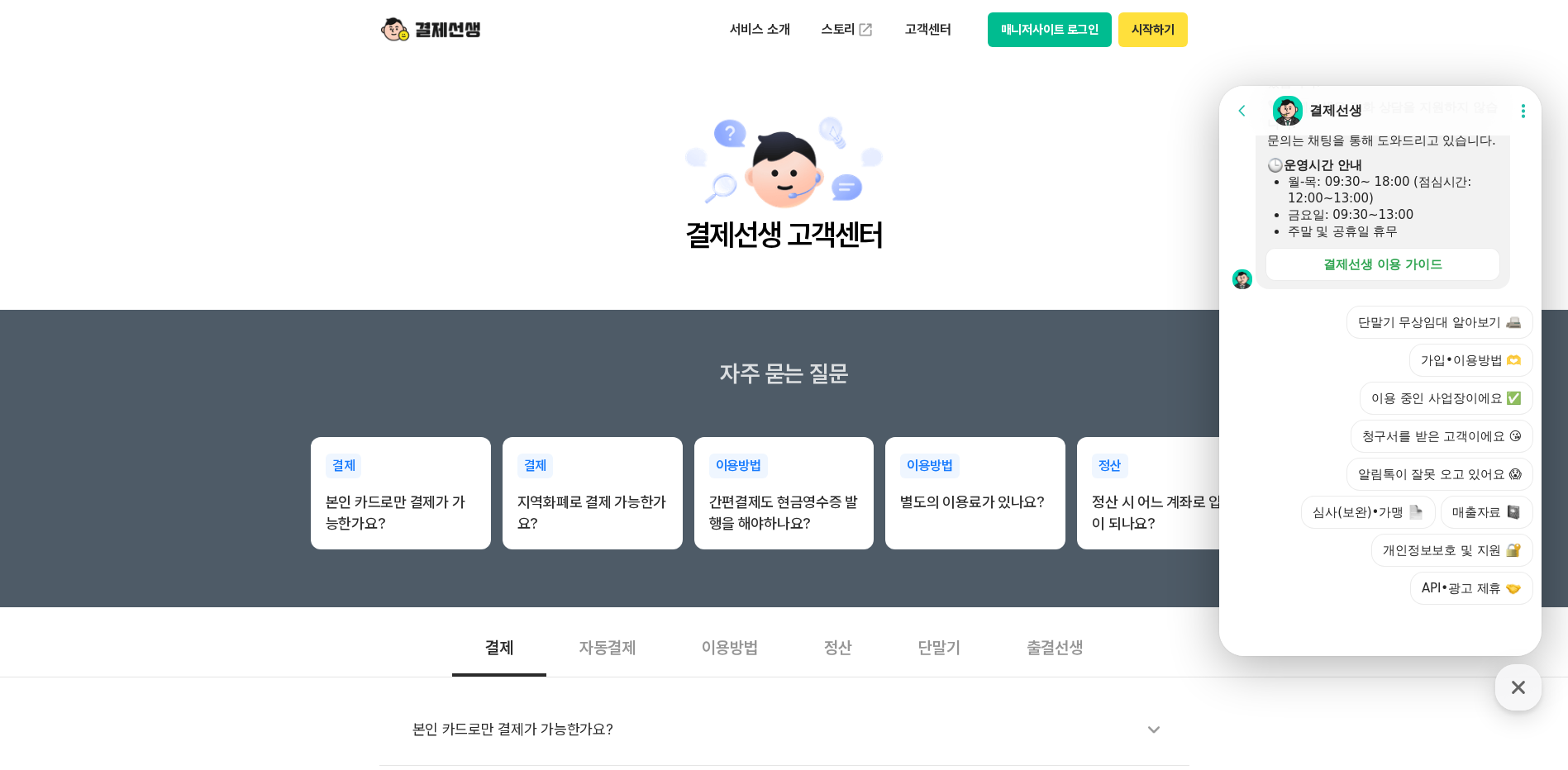
click at [436, 34] on img at bounding box center [430, 30] width 100 height 31
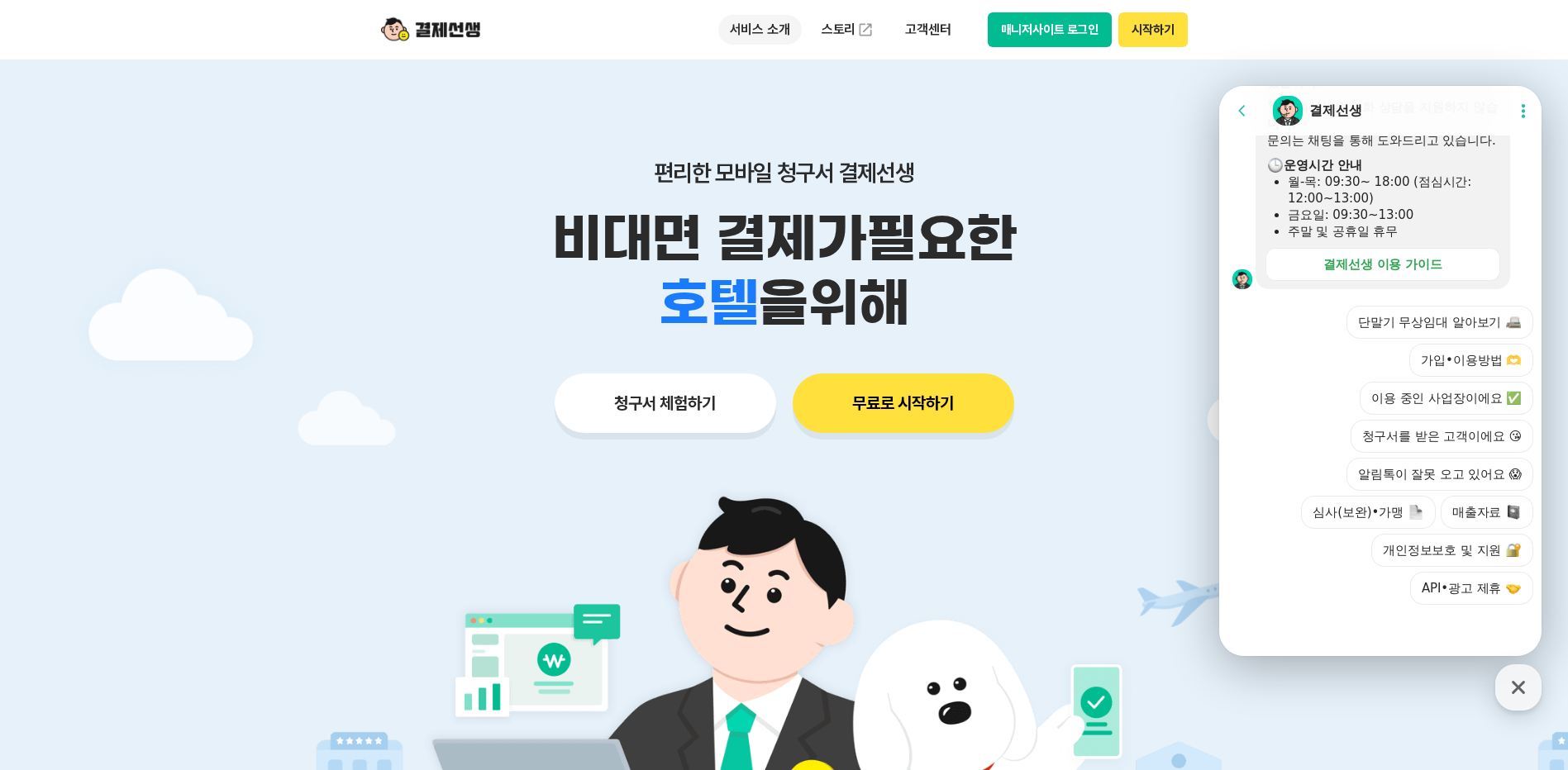
click at [783, 31] on p "서비스 소개" at bounding box center [760, 30] width 84 height 30
click at [454, 26] on img at bounding box center [430, 30] width 100 height 31
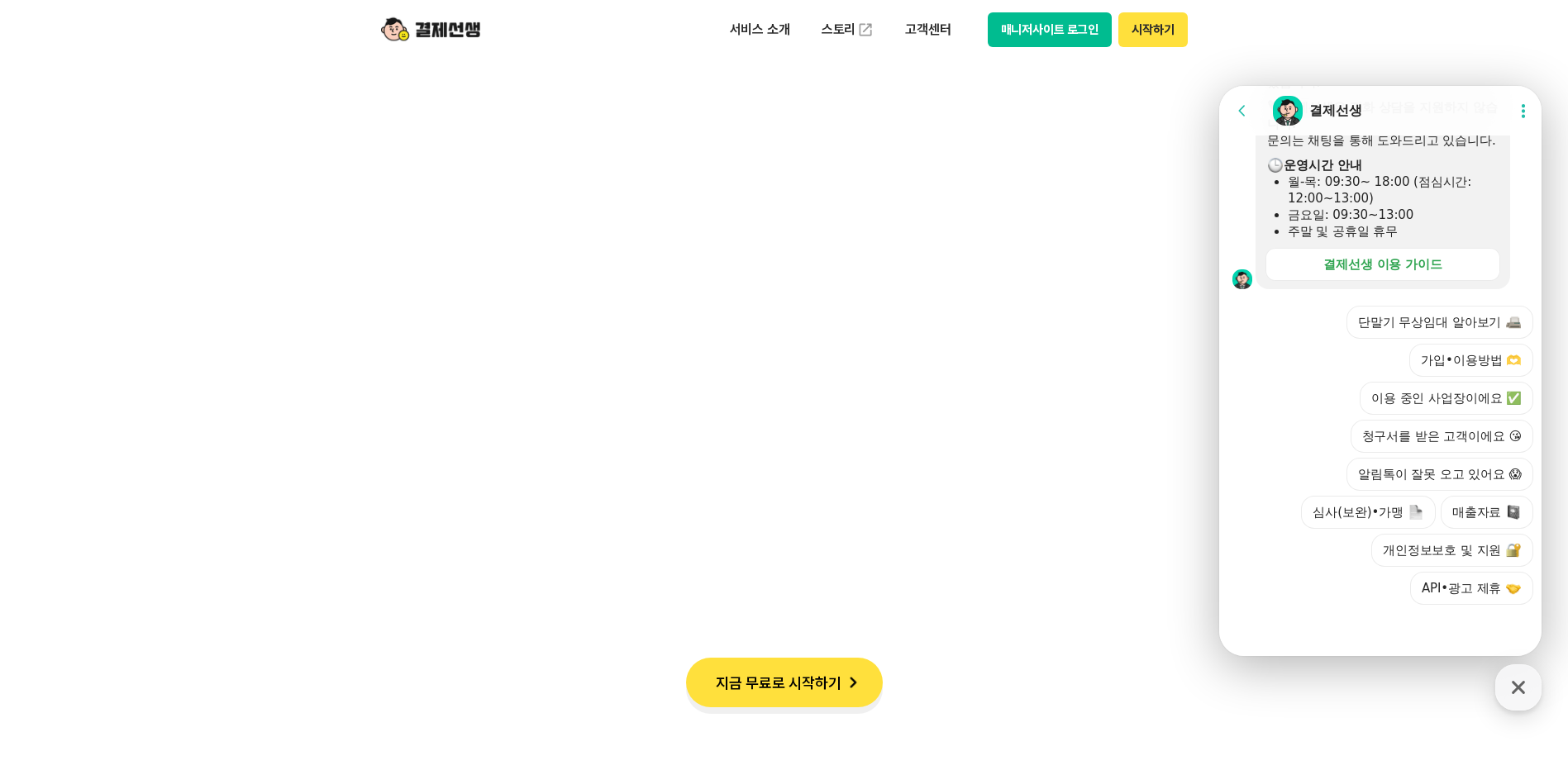
scroll to position [5369, 0]
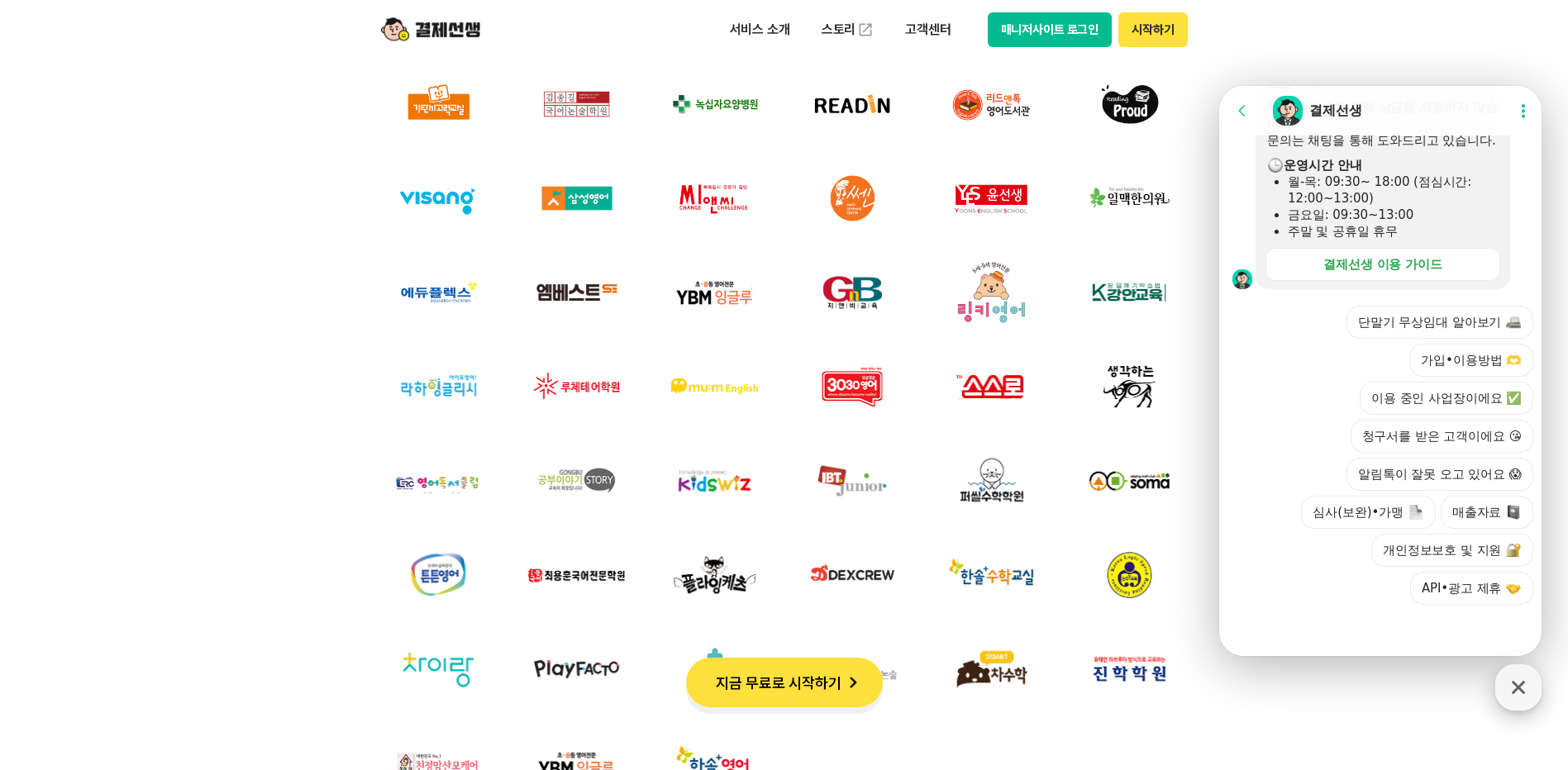
click at [1527, 688] on icon "button" at bounding box center [1518, 687] width 30 height 30
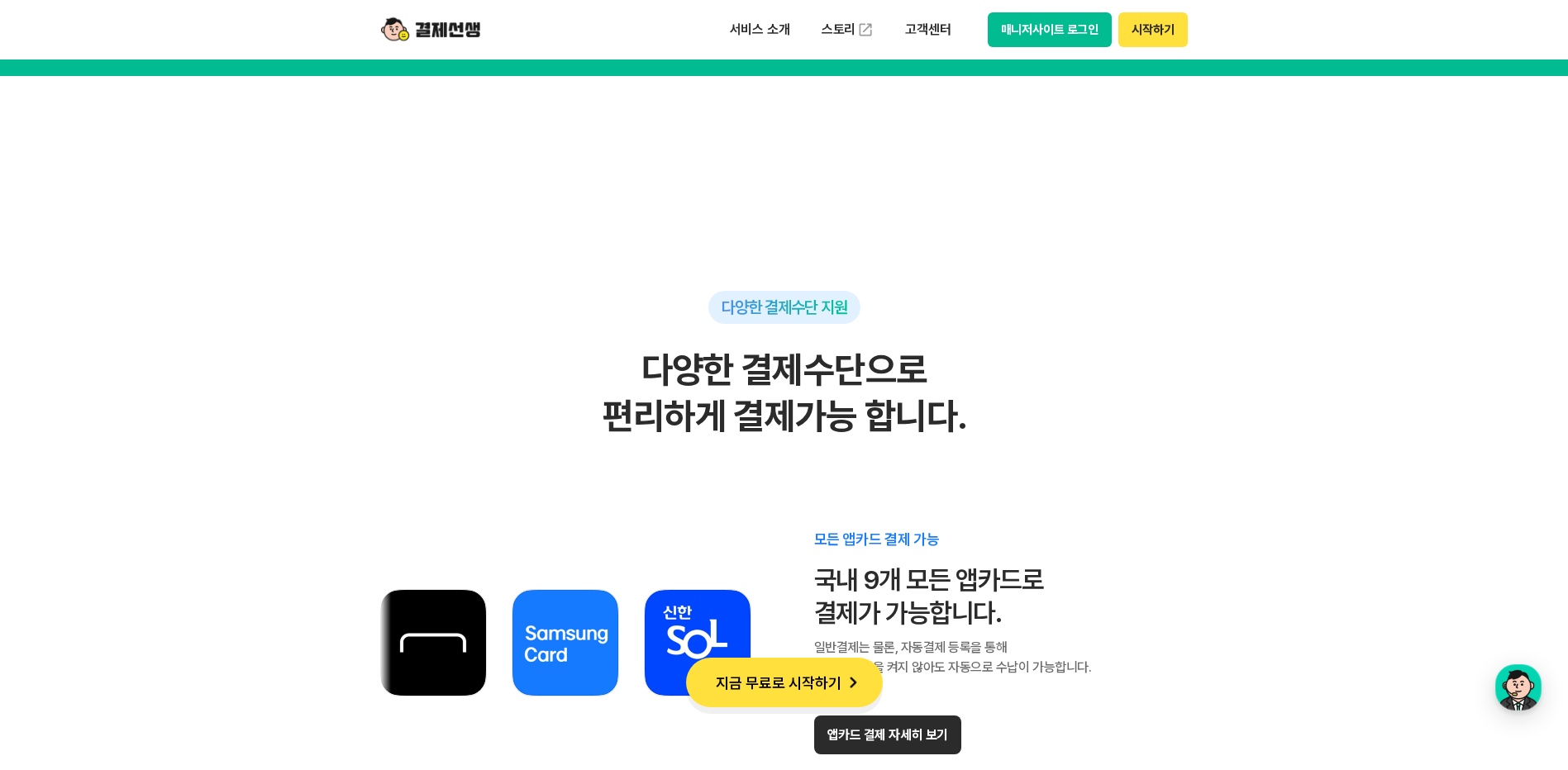
scroll to position [8918, 0]
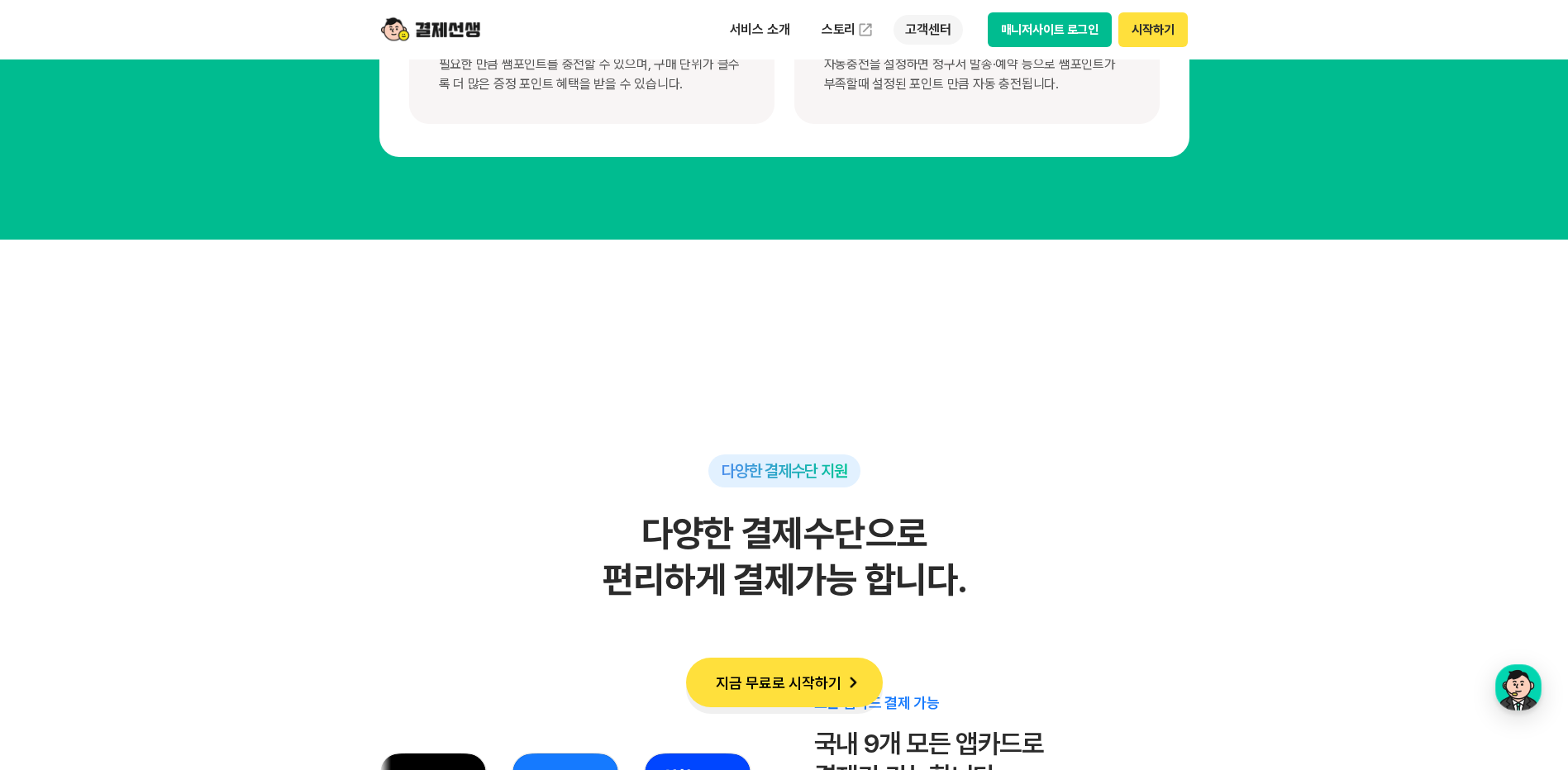
click at [921, 31] on p "고객센터" at bounding box center [927, 30] width 69 height 30
click at [939, 133] on link "이용 가이드" at bounding box center [962, 133] width 138 height 36
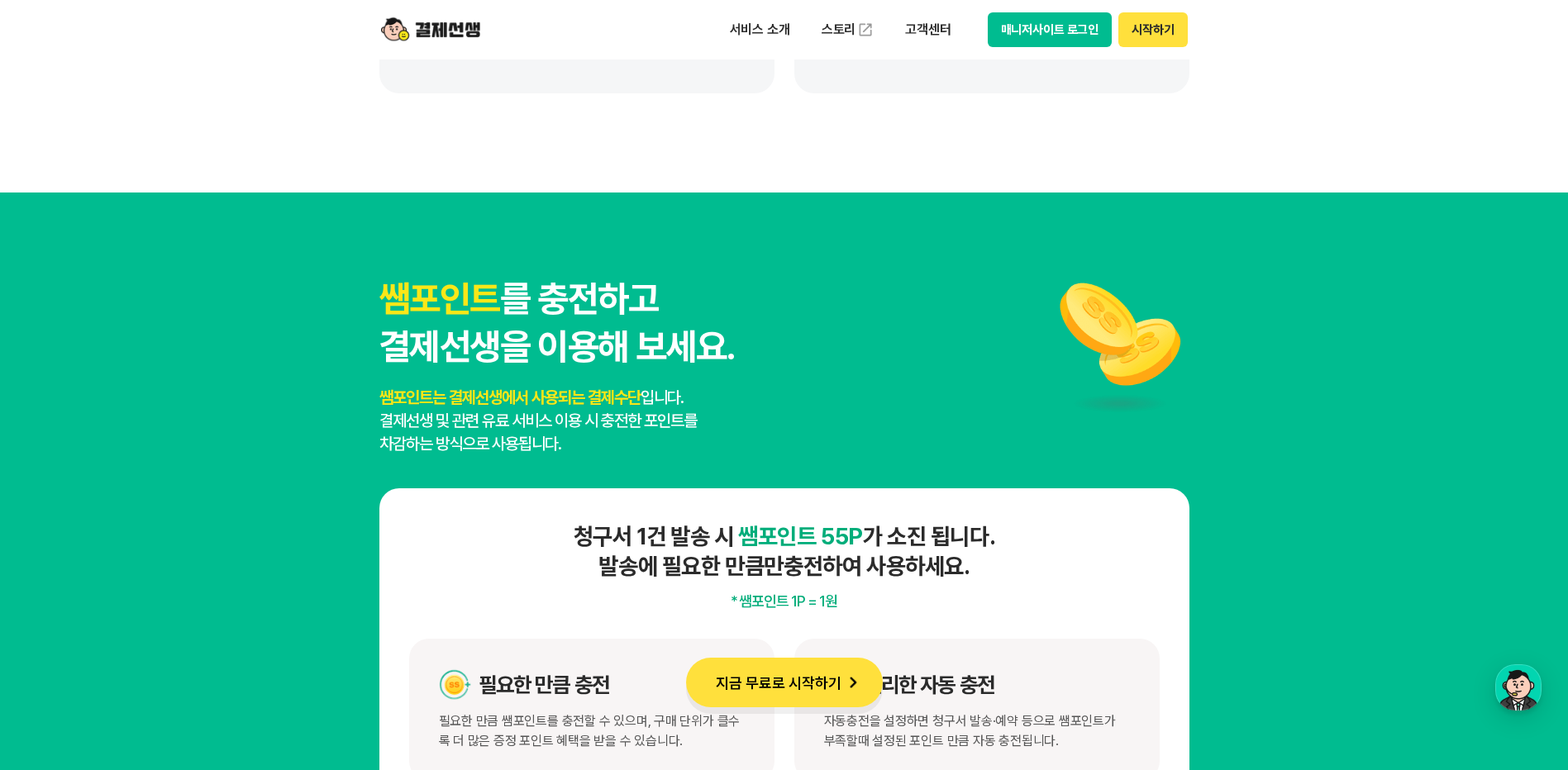
scroll to position [8257, 0]
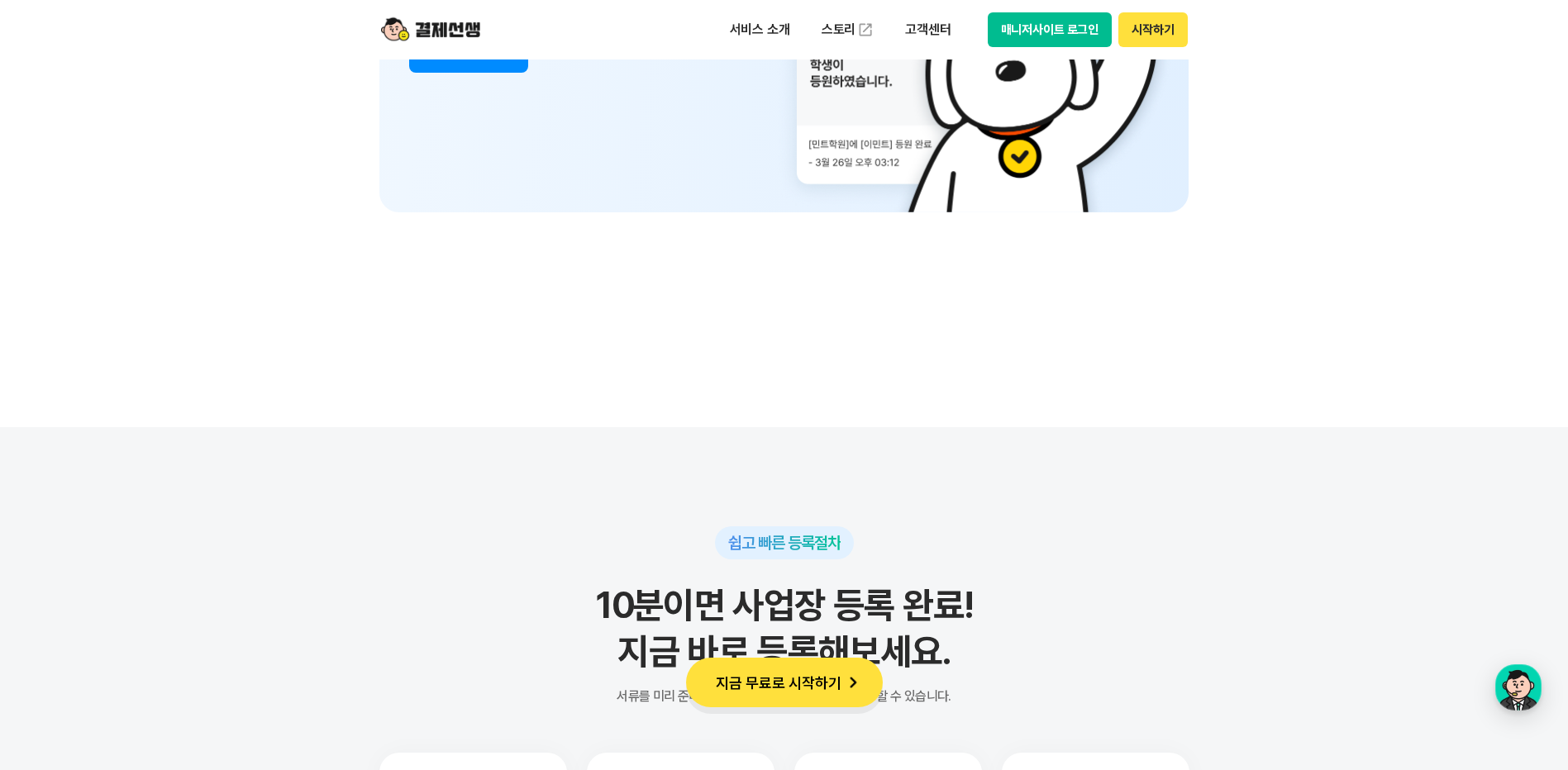
scroll to position [11727, 0]
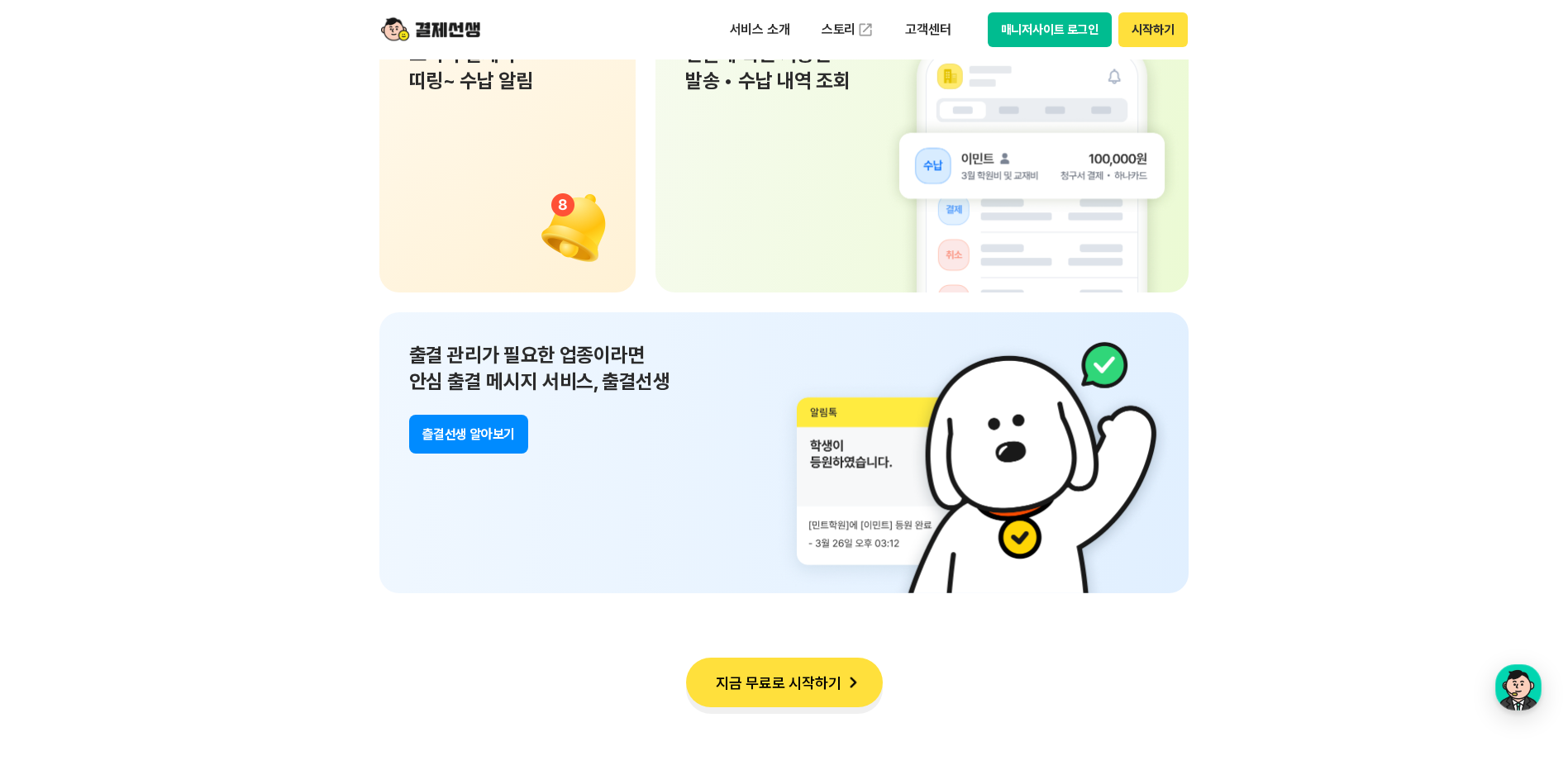
click at [1150, 46] on button "시작하기" at bounding box center [1152, 30] width 69 height 35
